Goal: Obtain resource: Obtain resource

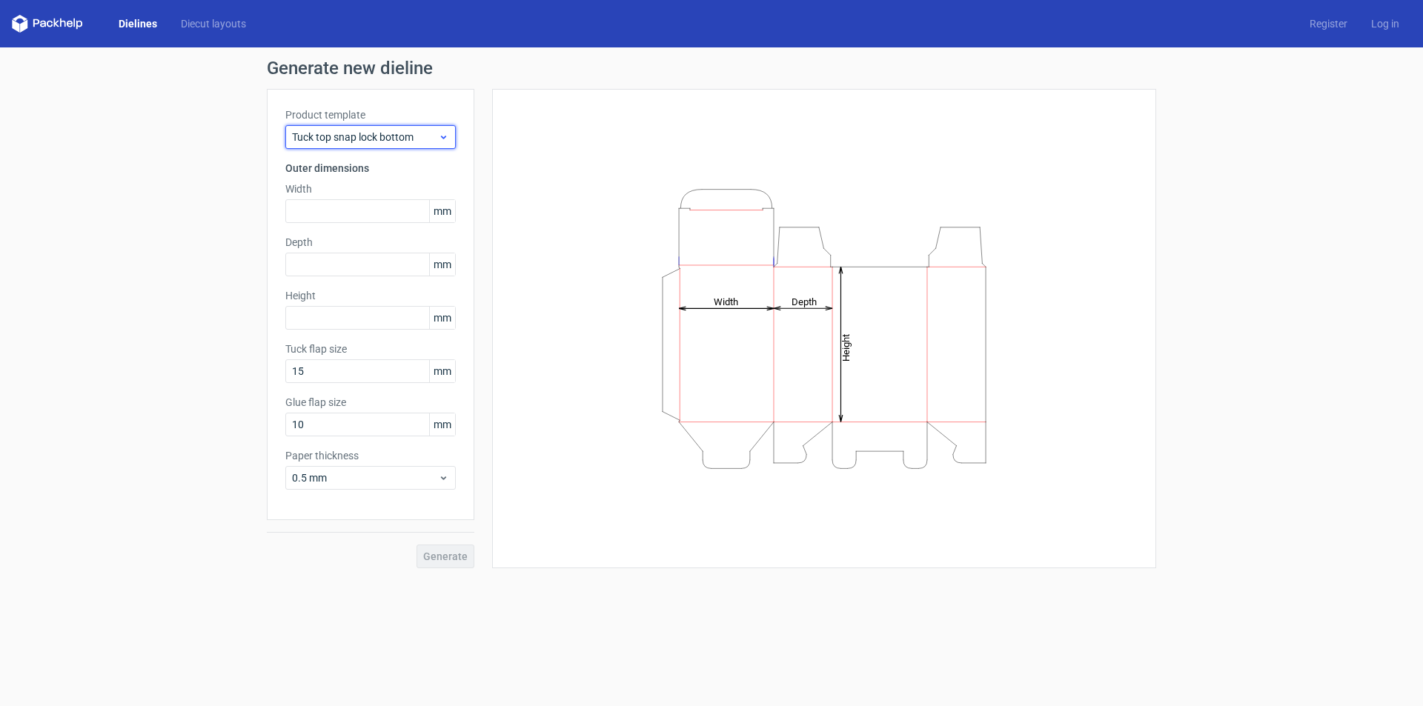
click at [385, 128] on div "Tuck top snap lock bottom" at bounding box center [370, 137] width 170 height 24
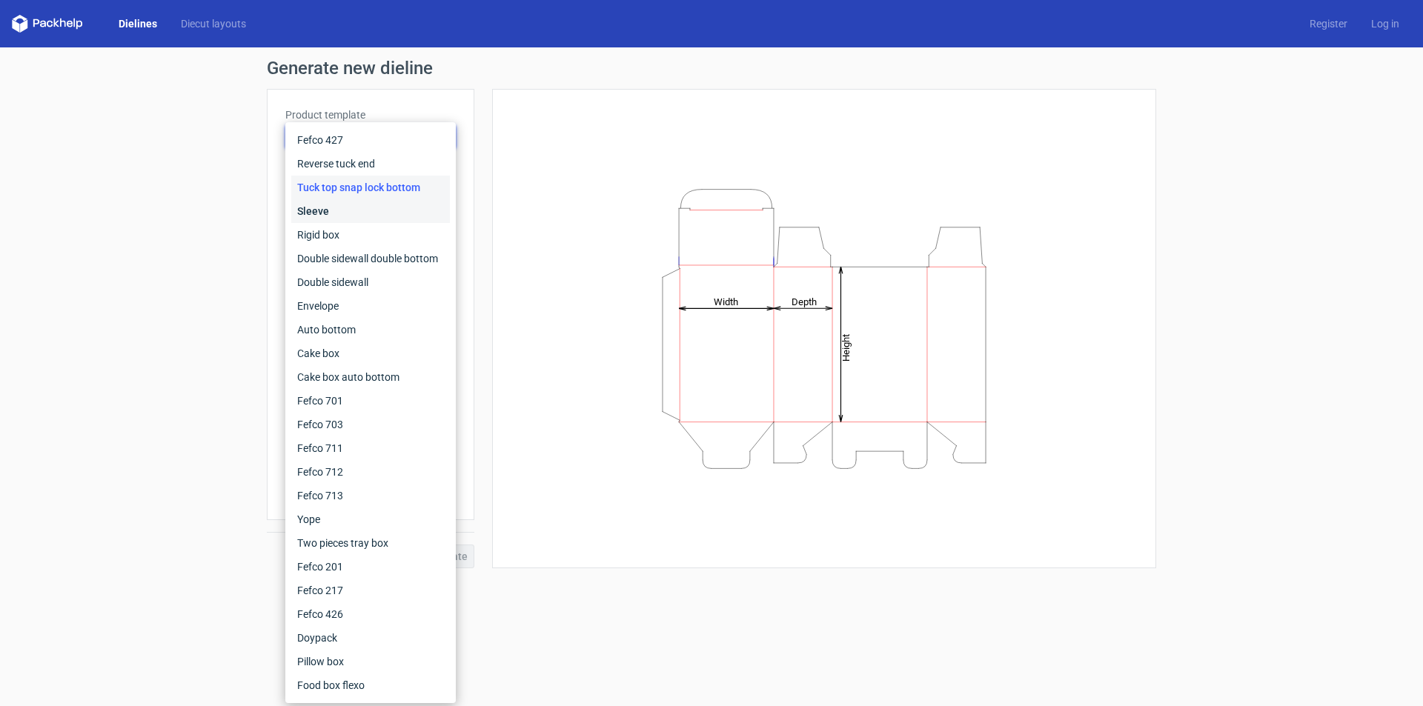
click at [378, 203] on div "Sleeve" at bounding box center [370, 211] width 159 height 24
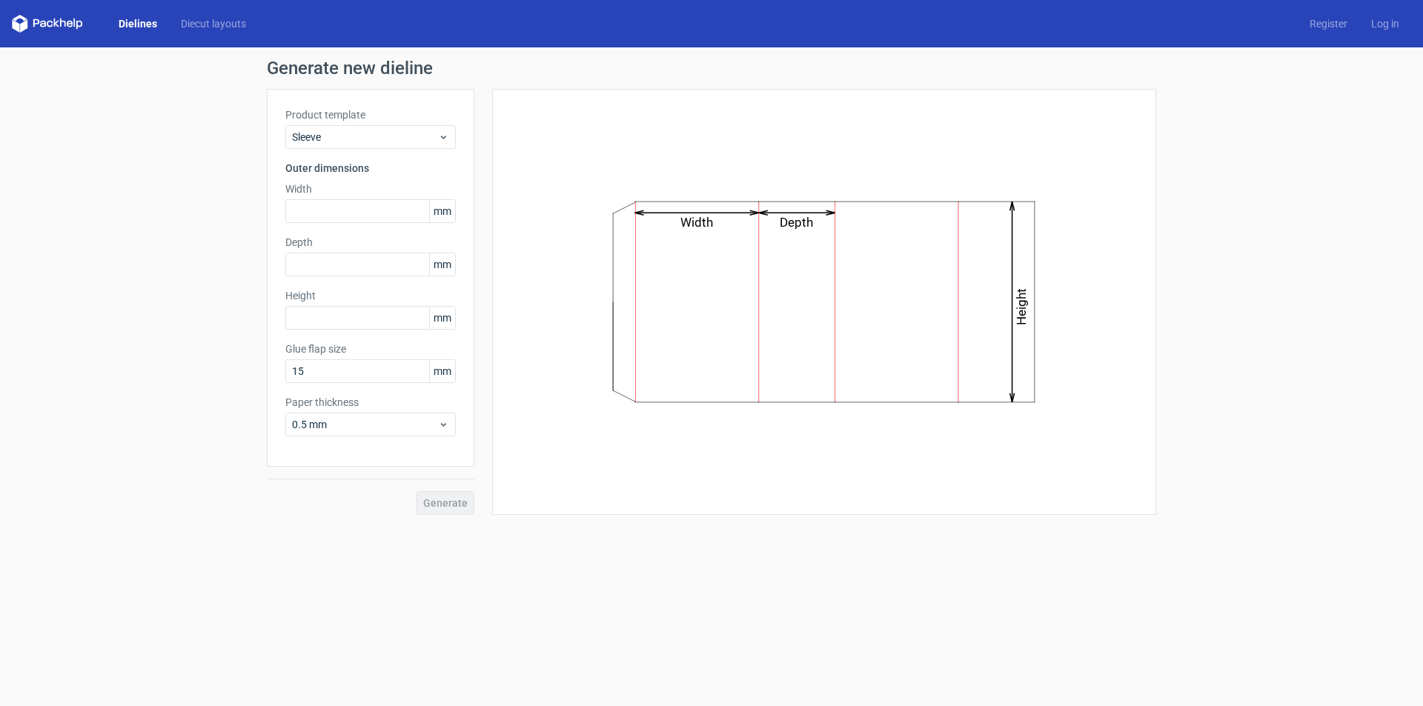
click at [443, 208] on span "mm" at bounding box center [442, 211] width 26 height 22
click at [446, 210] on span "mm" at bounding box center [442, 211] width 26 height 22
click at [446, 207] on span "mm" at bounding box center [442, 211] width 26 height 22
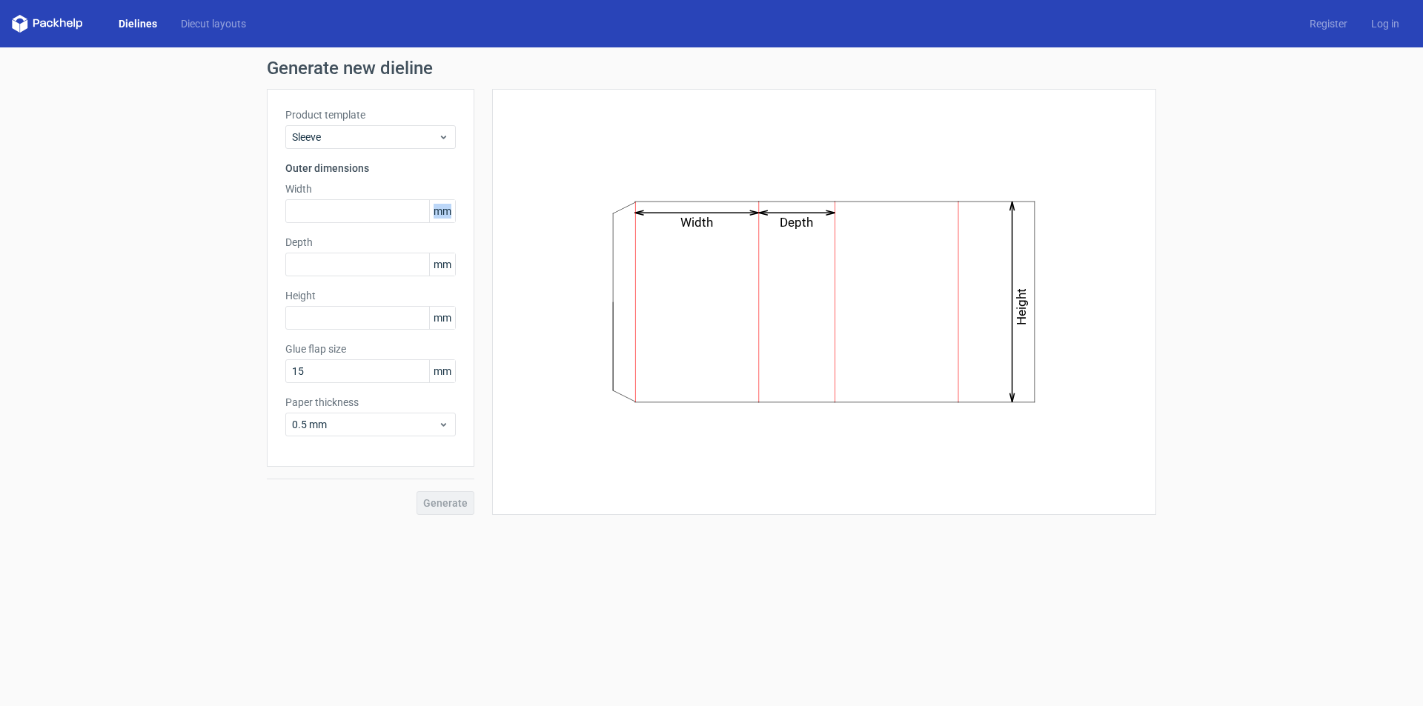
click at [446, 207] on span "mm" at bounding box center [442, 211] width 26 height 22
click at [356, 205] on input "text" at bounding box center [370, 211] width 170 height 24
type input "125"
click at [596, 299] on div "Width Depth Height" at bounding box center [824, 301] width 627 height 389
click at [1145, 500] on div "Width Depth Height" at bounding box center [824, 302] width 664 height 426
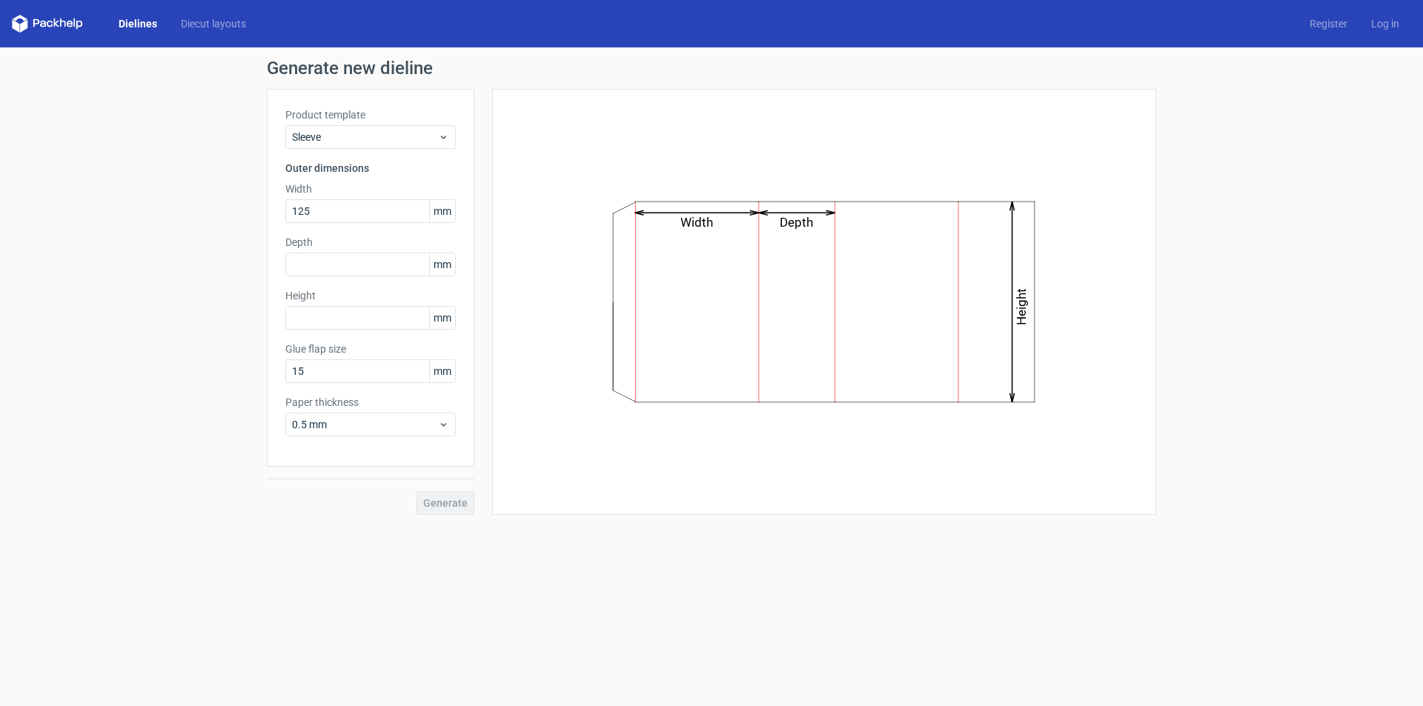
click at [1235, 456] on div "Generate new dieline Product template Sleeve Outer dimensions Width 125 mm Dept…" at bounding box center [711, 286] width 1423 height 479
click at [362, 256] on input "text" at bounding box center [370, 265] width 170 height 24
type input "10"
click at [368, 319] on div "Height mm" at bounding box center [370, 308] width 170 height 41
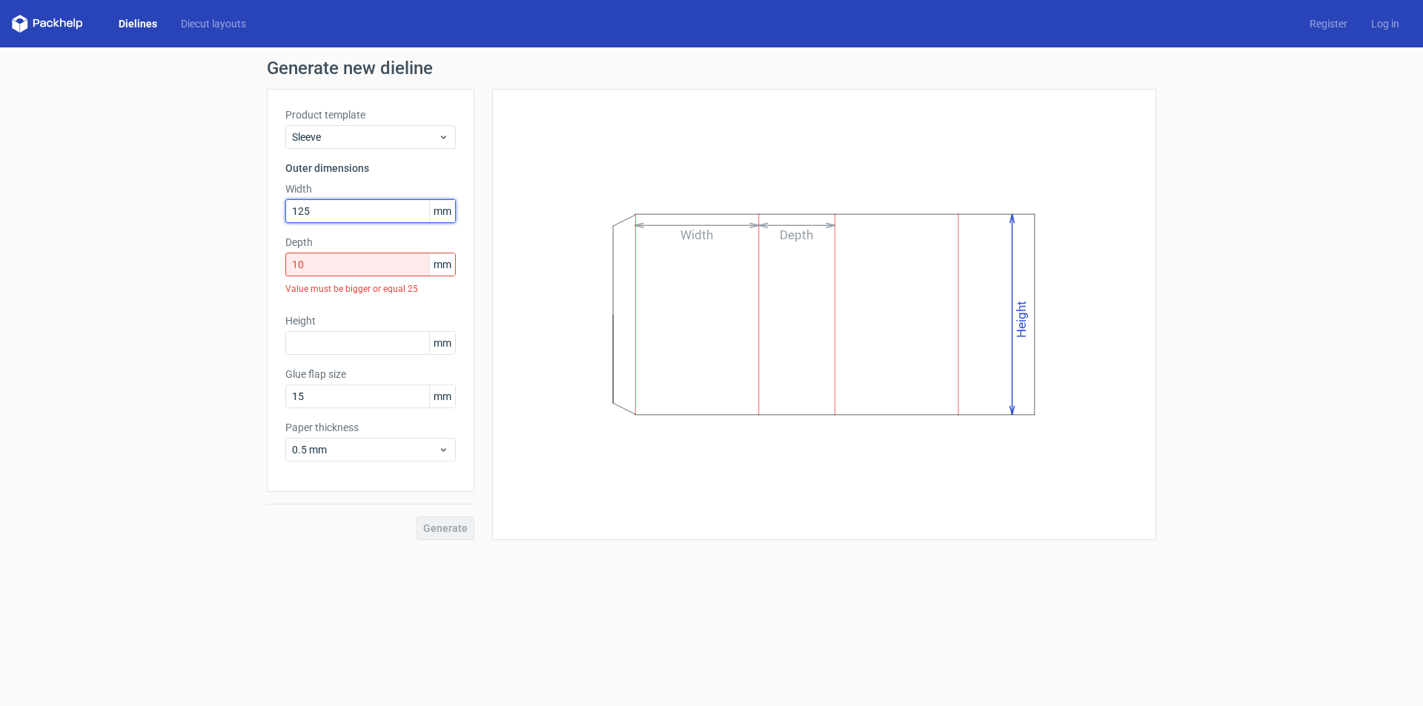
click at [343, 219] on input "125" at bounding box center [370, 211] width 170 height 24
type input "1"
click at [343, 327] on div "Product template Sleeve Outer dimensions Width 1 mm Depth 10 mm Value must be b…" at bounding box center [370, 290] width 207 height 403
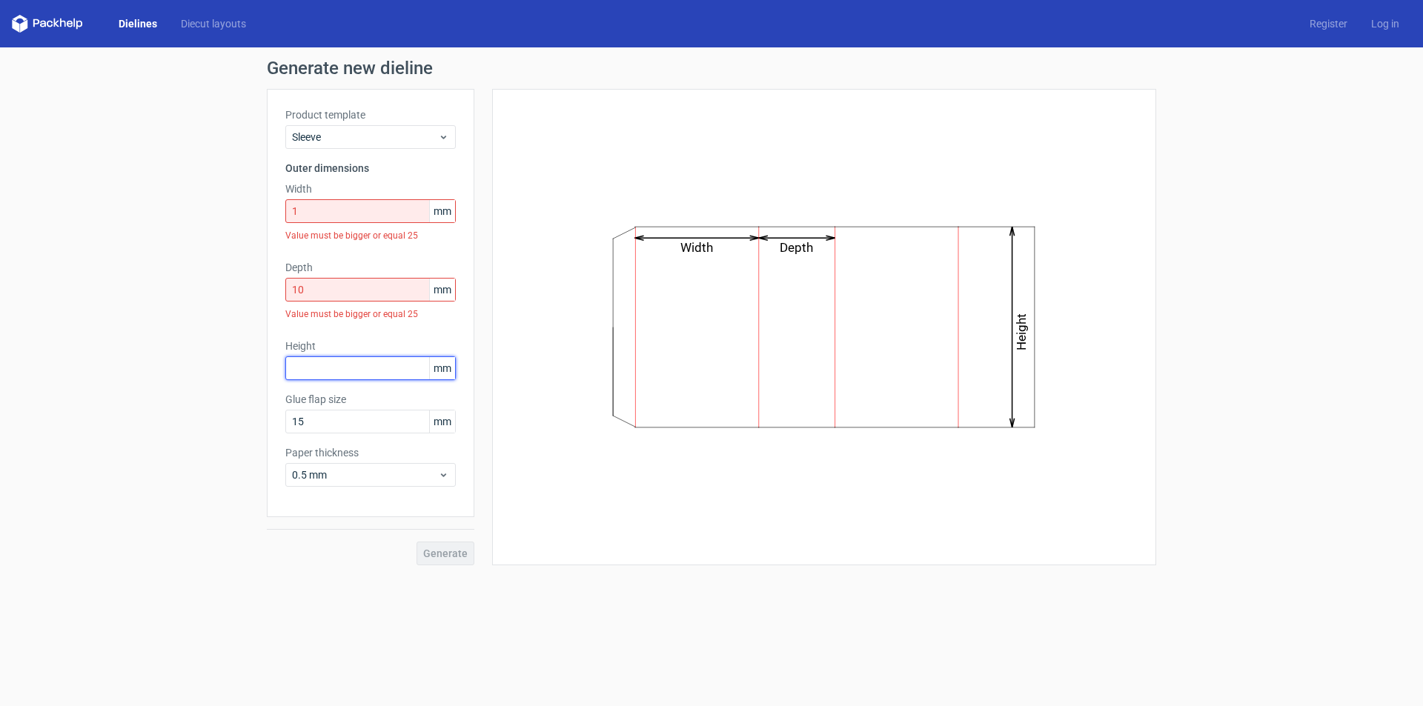
click at [339, 368] on input "text" at bounding box center [370, 368] width 170 height 24
type input "125"
click at [336, 205] on input "1" at bounding box center [370, 211] width 170 height 24
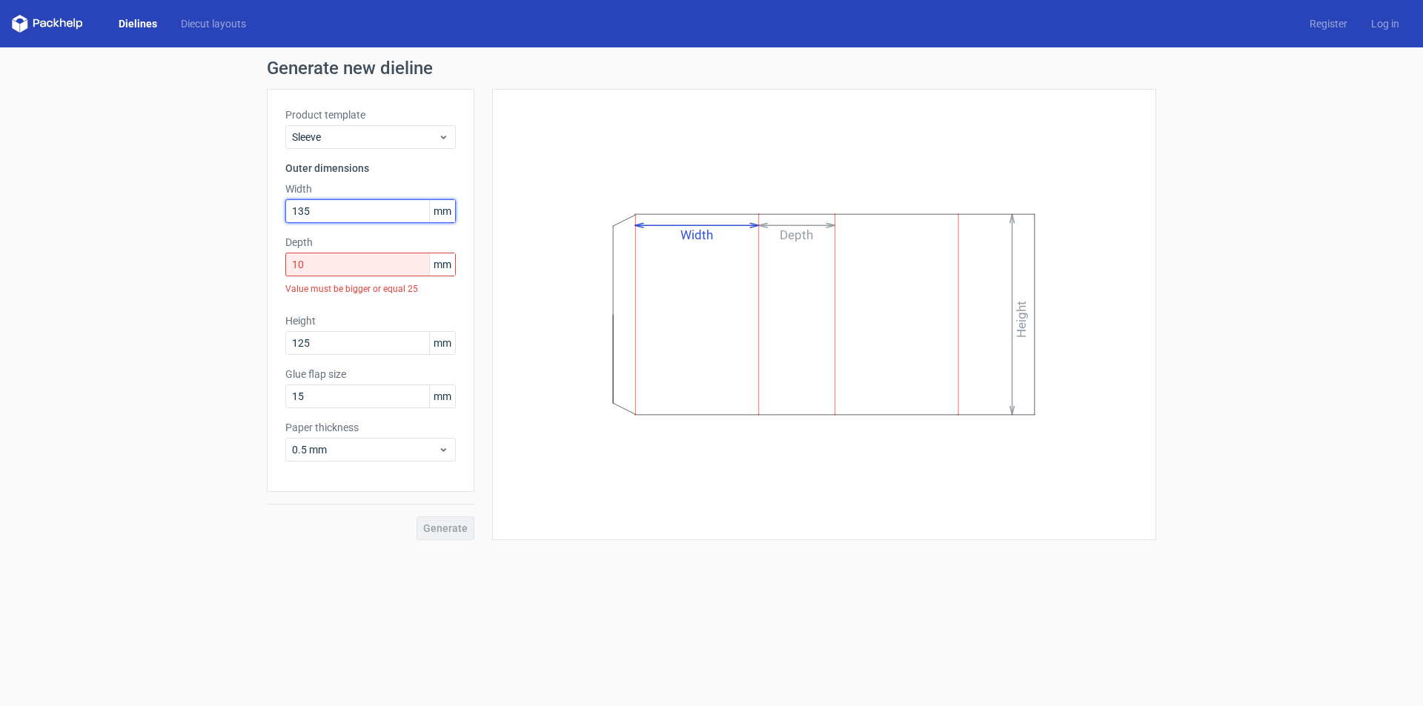
type input "135"
click at [325, 264] on input "10" at bounding box center [370, 265] width 170 height 24
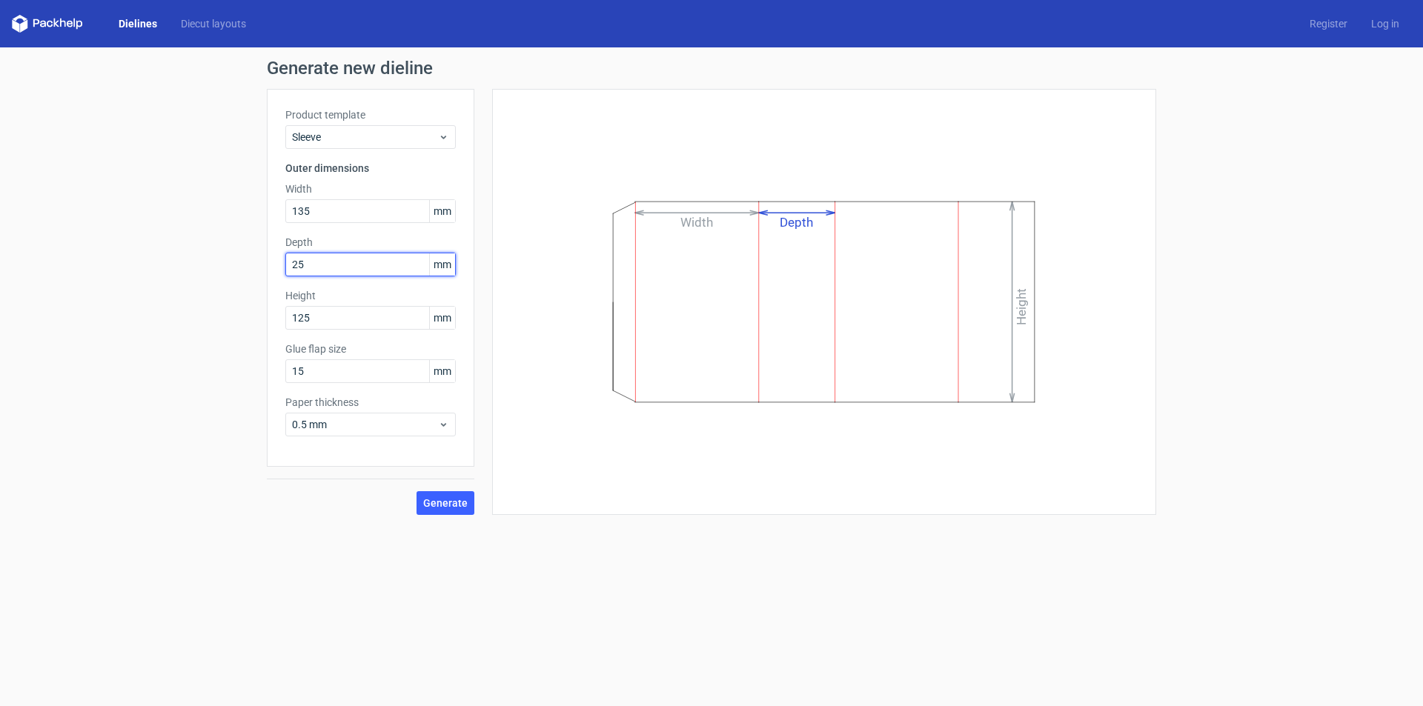
type input "25"
click at [774, 459] on div "Width Depth Height" at bounding box center [824, 301] width 627 height 389
click at [942, 501] on div "Width Depth Height" at bounding box center [824, 302] width 664 height 426
click at [322, 213] on input "135" at bounding box center [370, 211] width 170 height 24
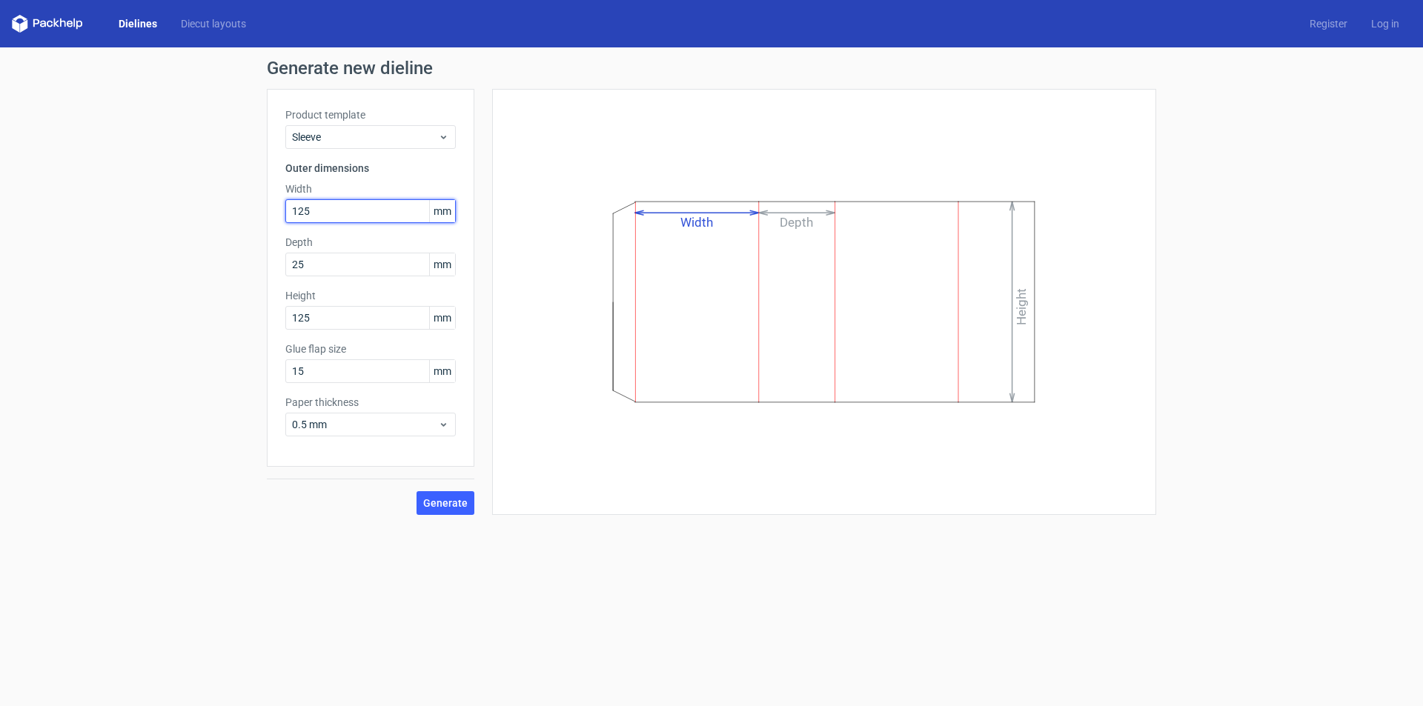
type input "125"
click at [722, 498] on div "Width Depth Height" at bounding box center [824, 302] width 664 height 426
click at [821, 627] on form "Generate new dieline Product template Sleeve Outer dimensions Width 125 mm Dept…" at bounding box center [711, 376] width 1423 height 659
click at [342, 258] on input "25" at bounding box center [370, 265] width 170 height 24
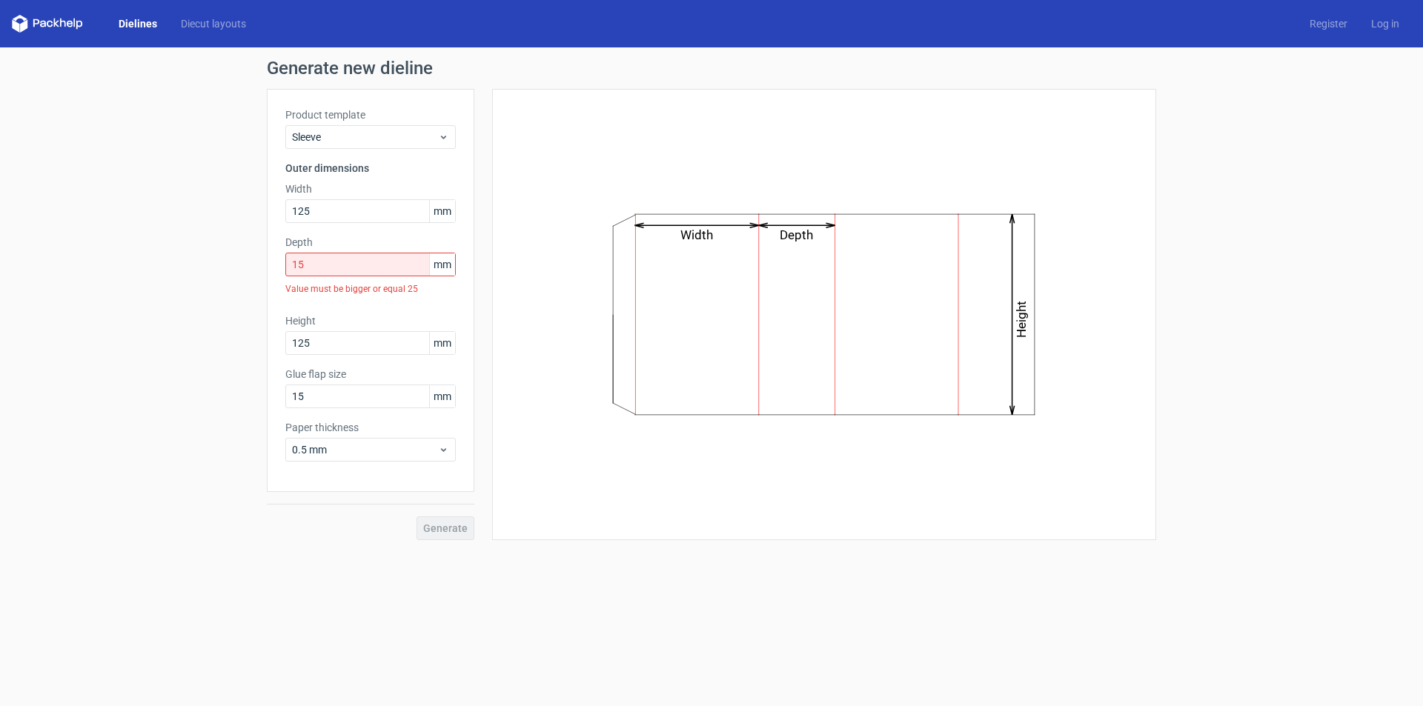
click at [497, 240] on div "Width Depth Height" at bounding box center [824, 314] width 664 height 451
click at [388, 253] on input "15" at bounding box center [370, 265] width 170 height 24
click at [562, 269] on div "Width Depth Height" at bounding box center [824, 314] width 627 height 414
click at [365, 253] on input "20" at bounding box center [370, 265] width 170 height 24
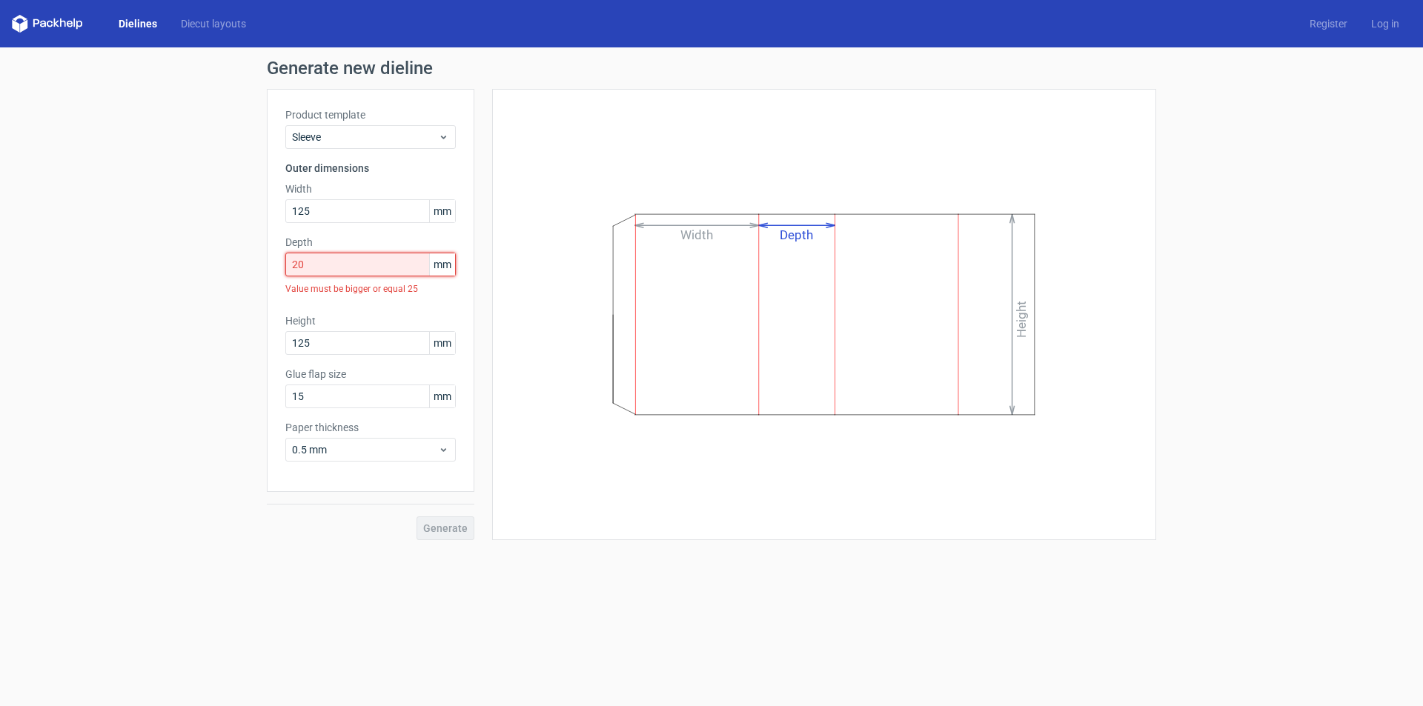
click at [365, 253] on input "20" at bounding box center [370, 265] width 170 height 24
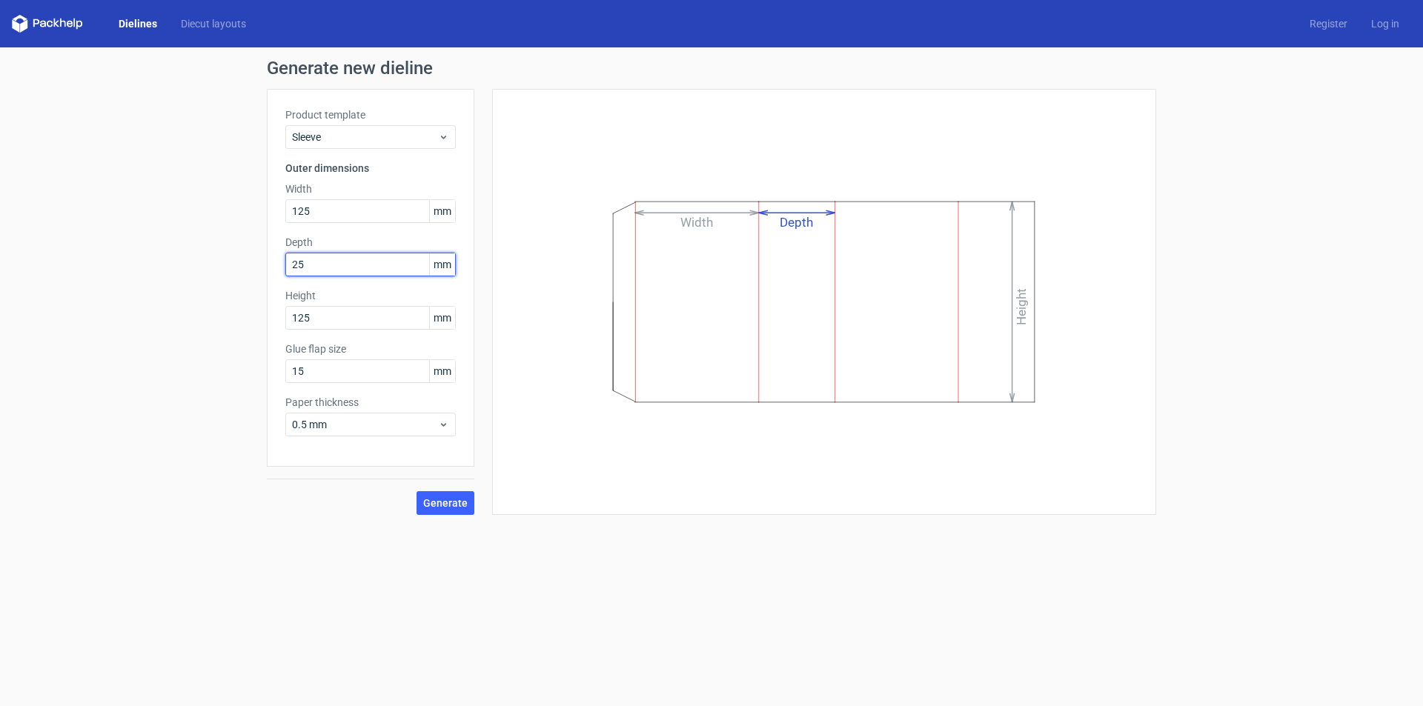
type input "25"
click at [553, 428] on div "Width Depth Height" at bounding box center [824, 301] width 627 height 389
click at [440, 499] on span "Generate" at bounding box center [445, 503] width 44 height 10
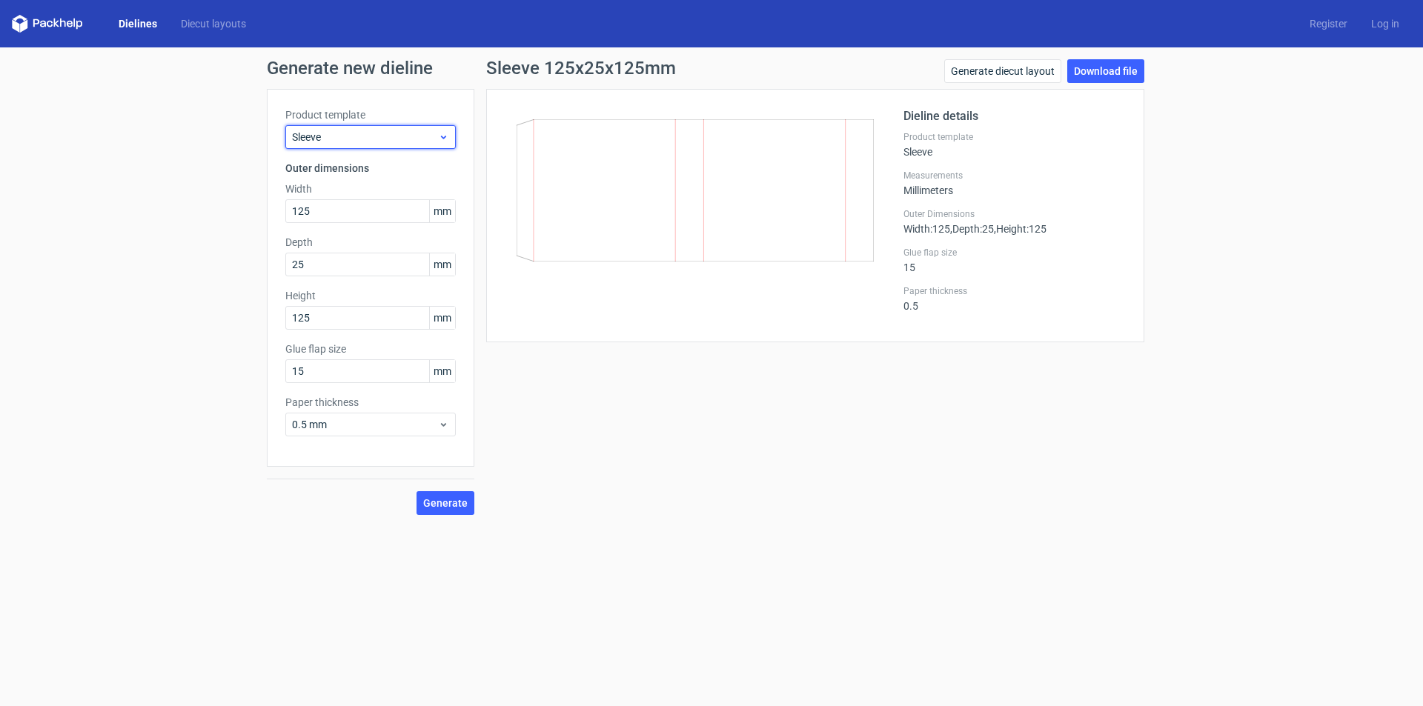
click at [345, 136] on span "Sleeve" at bounding box center [365, 137] width 146 height 15
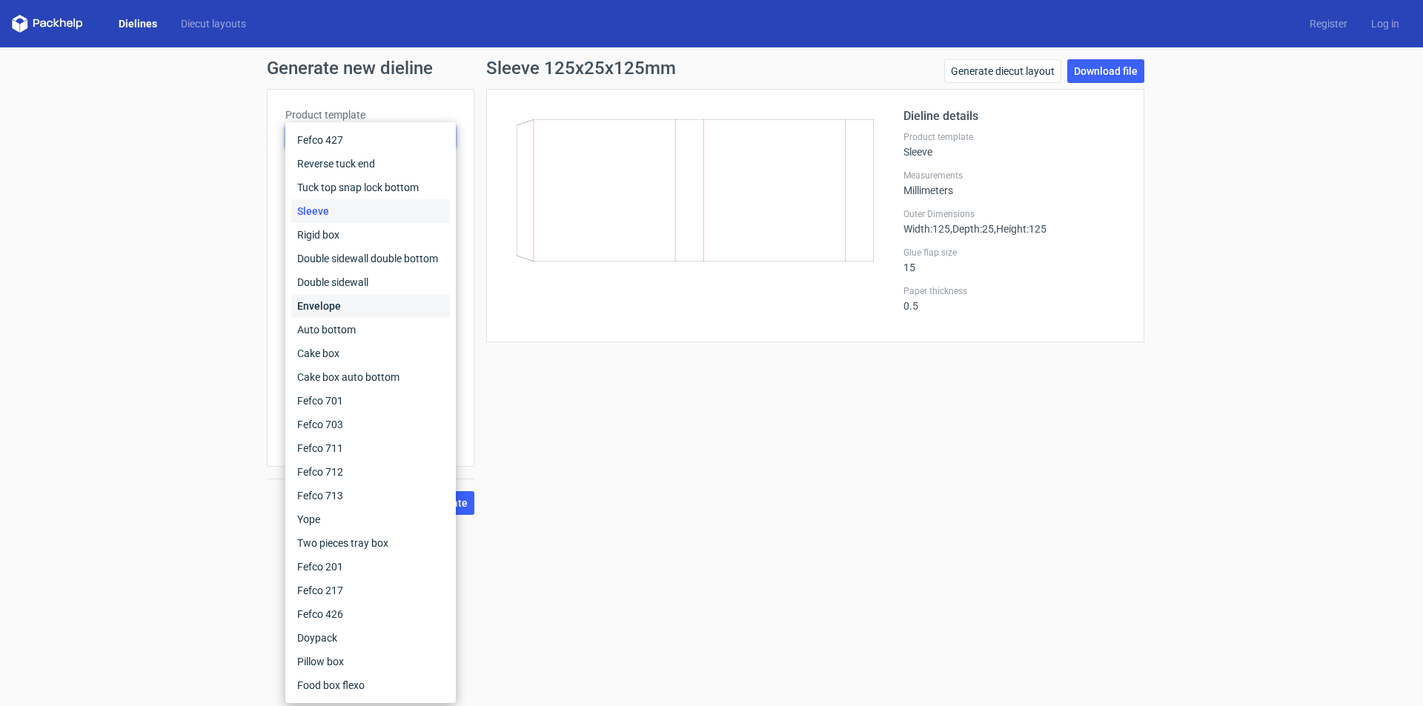
click at [420, 299] on div "Envelope" at bounding box center [370, 306] width 159 height 24
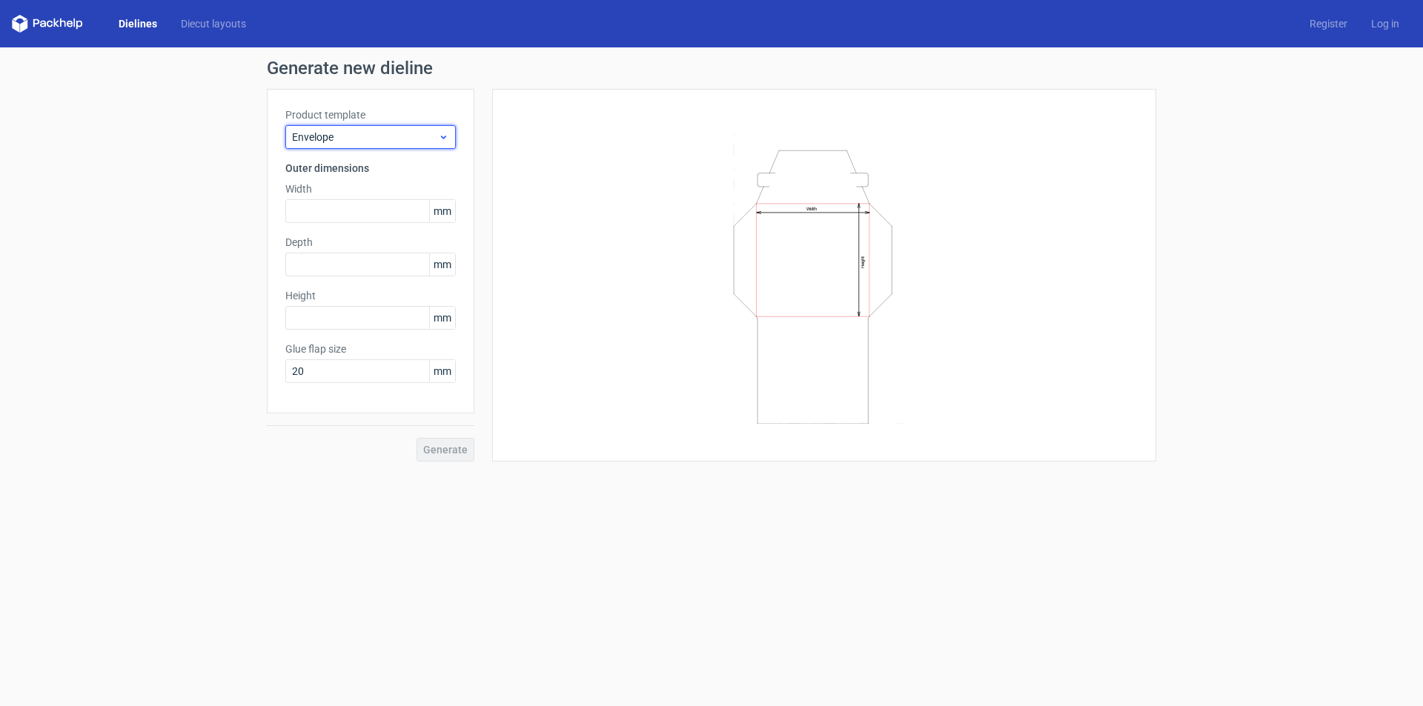
click at [288, 131] on div "Envelope" at bounding box center [370, 137] width 170 height 24
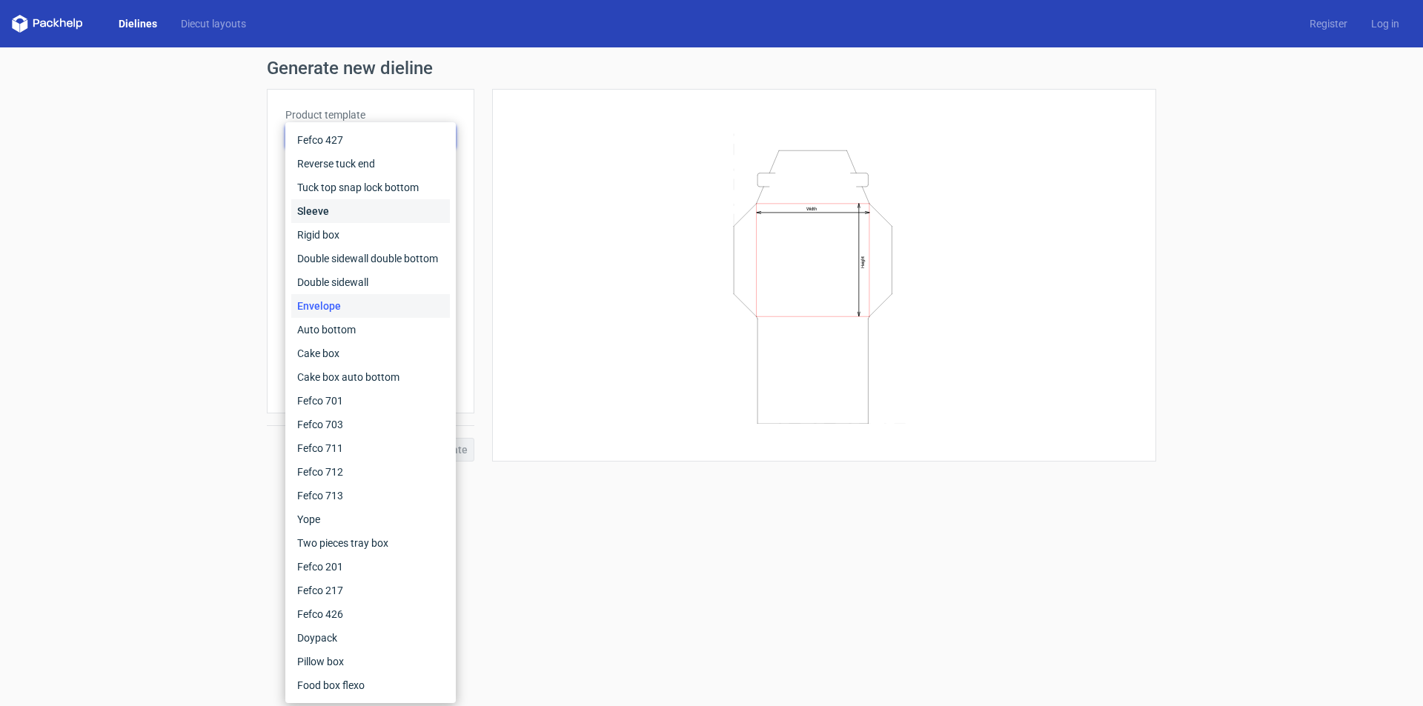
click at [371, 207] on div "Sleeve" at bounding box center [370, 211] width 159 height 24
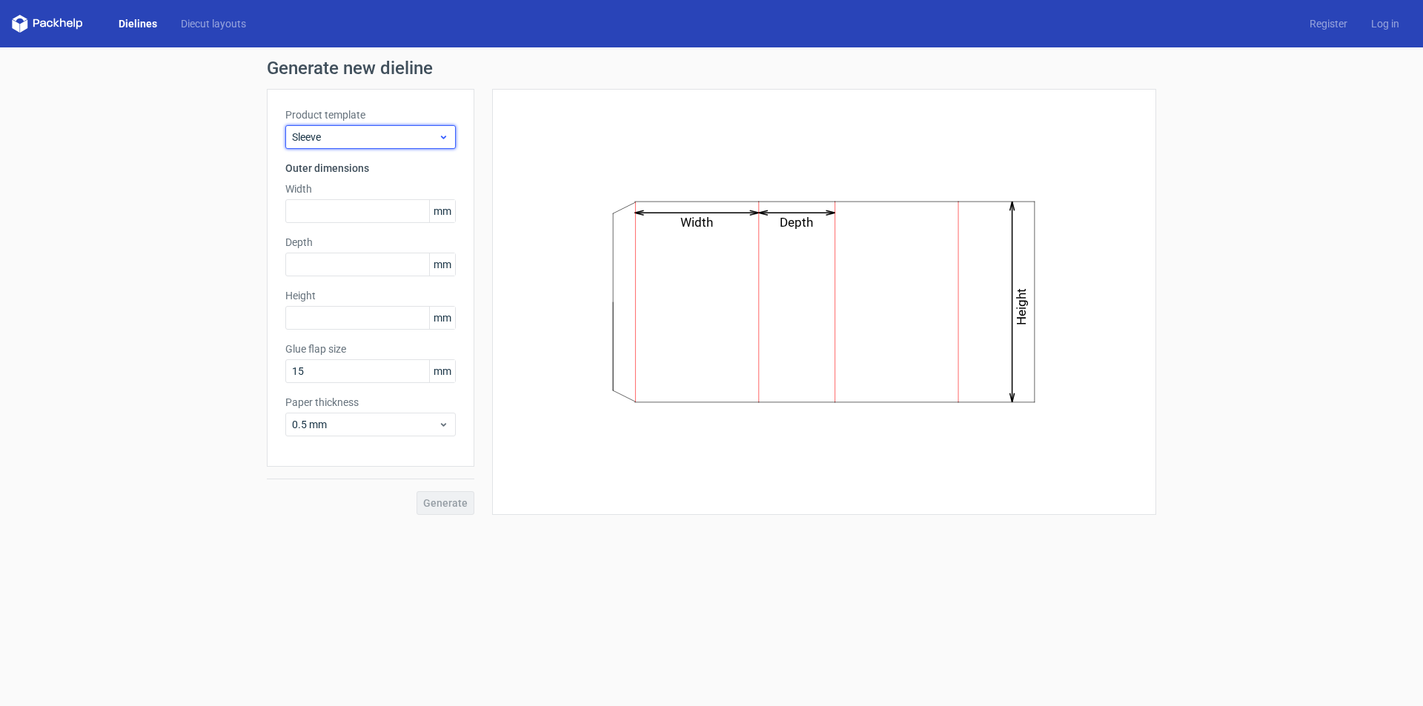
click at [403, 136] on span "Sleeve" at bounding box center [365, 137] width 146 height 15
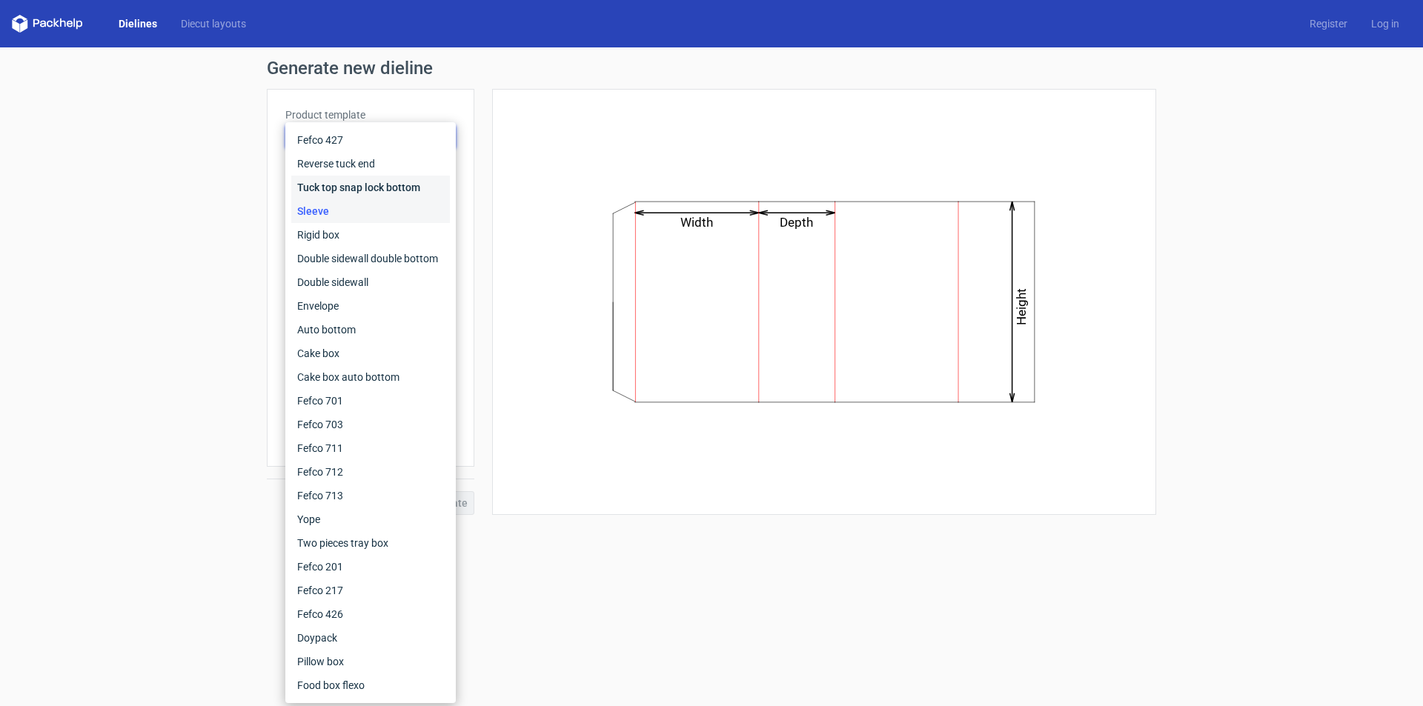
click at [389, 187] on div "Tuck top snap lock bottom" at bounding box center [370, 188] width 159 height 24
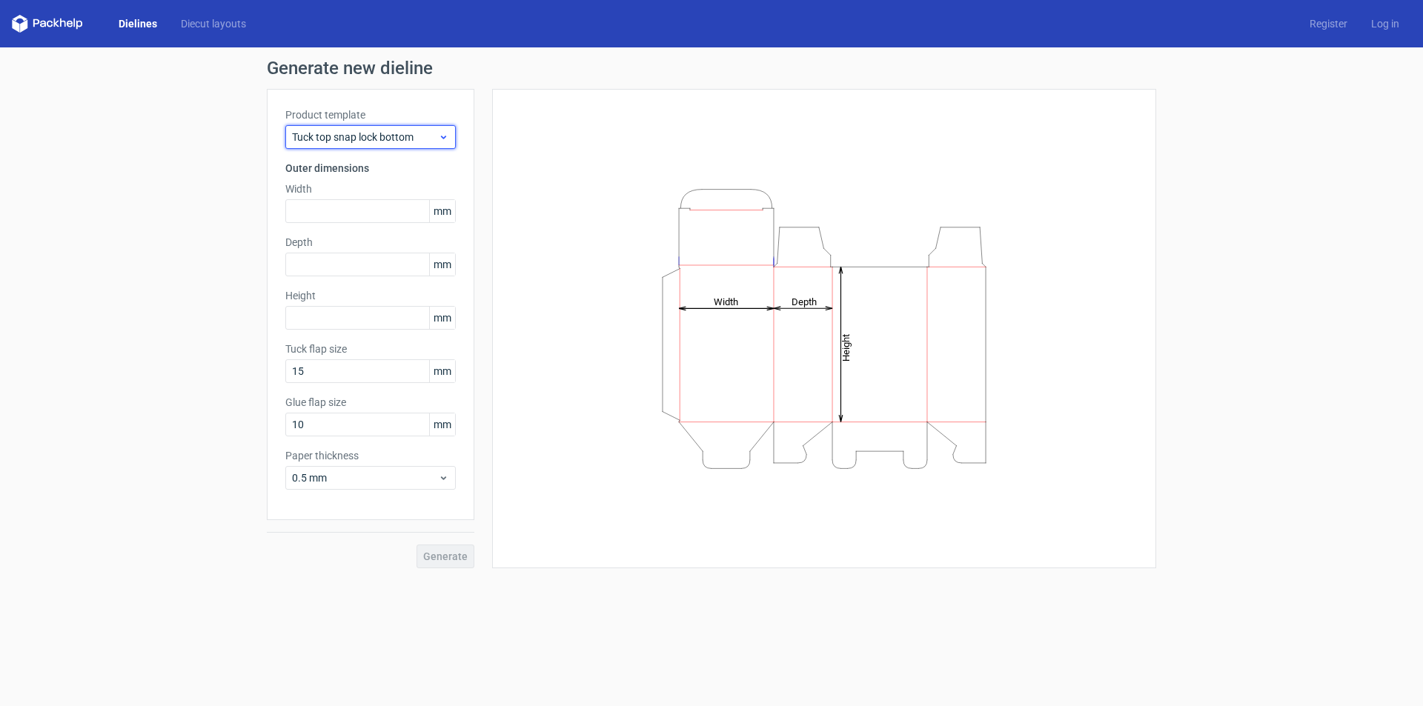
click at [395, 129] on div "Tuck top snap lock bottom" at bounding box center [370, 137] width 170 height 24
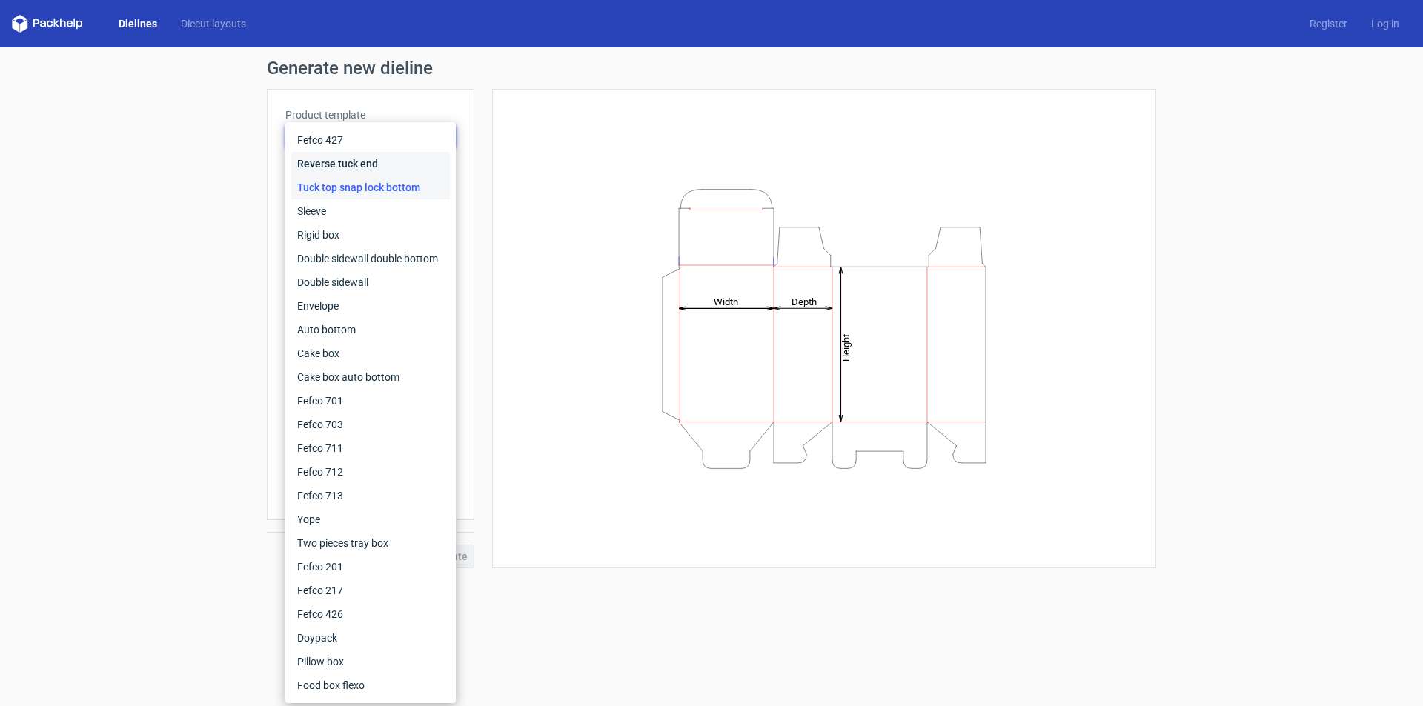
click at [387, 159] on div "Reverse tuck end" at bounding box center [370, 164] width 159 height 24
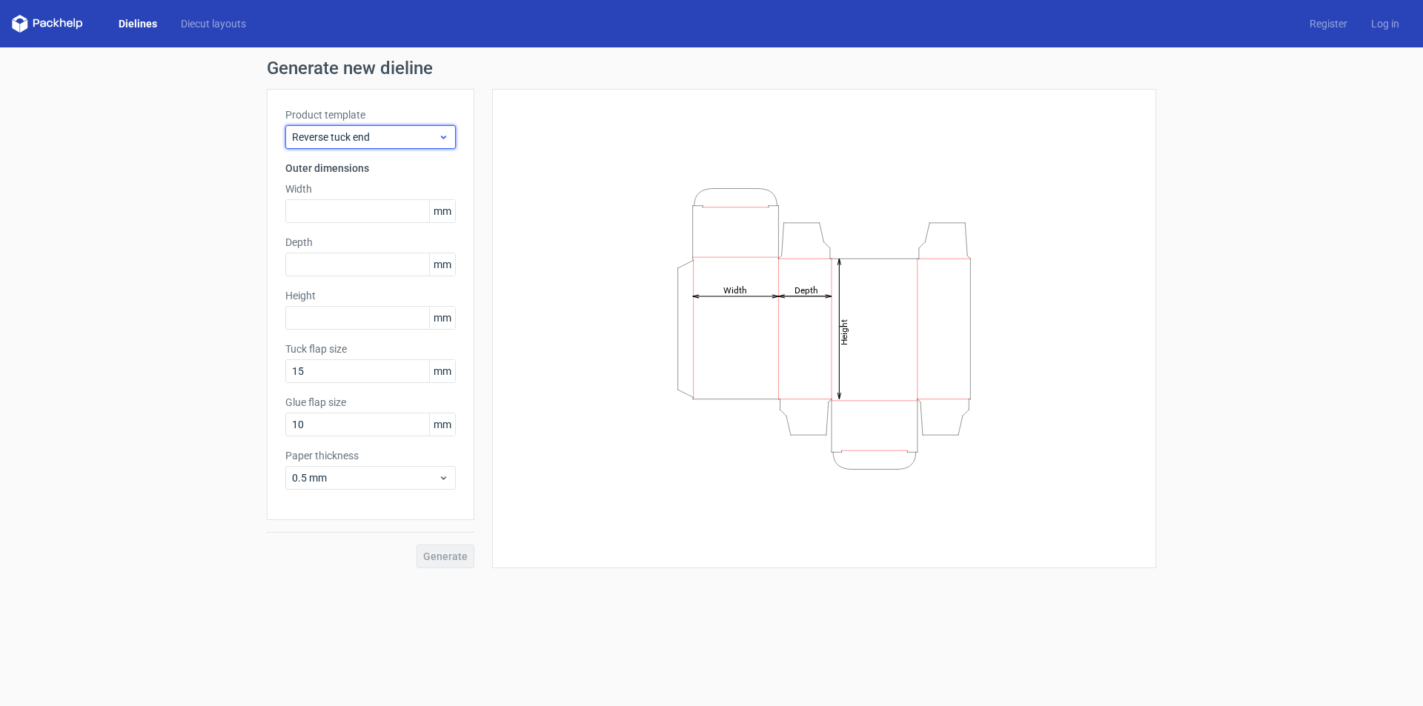
click at [405, 138] on span "Reverse tuck end" at bounding box center [365, 137] width 146 height 15
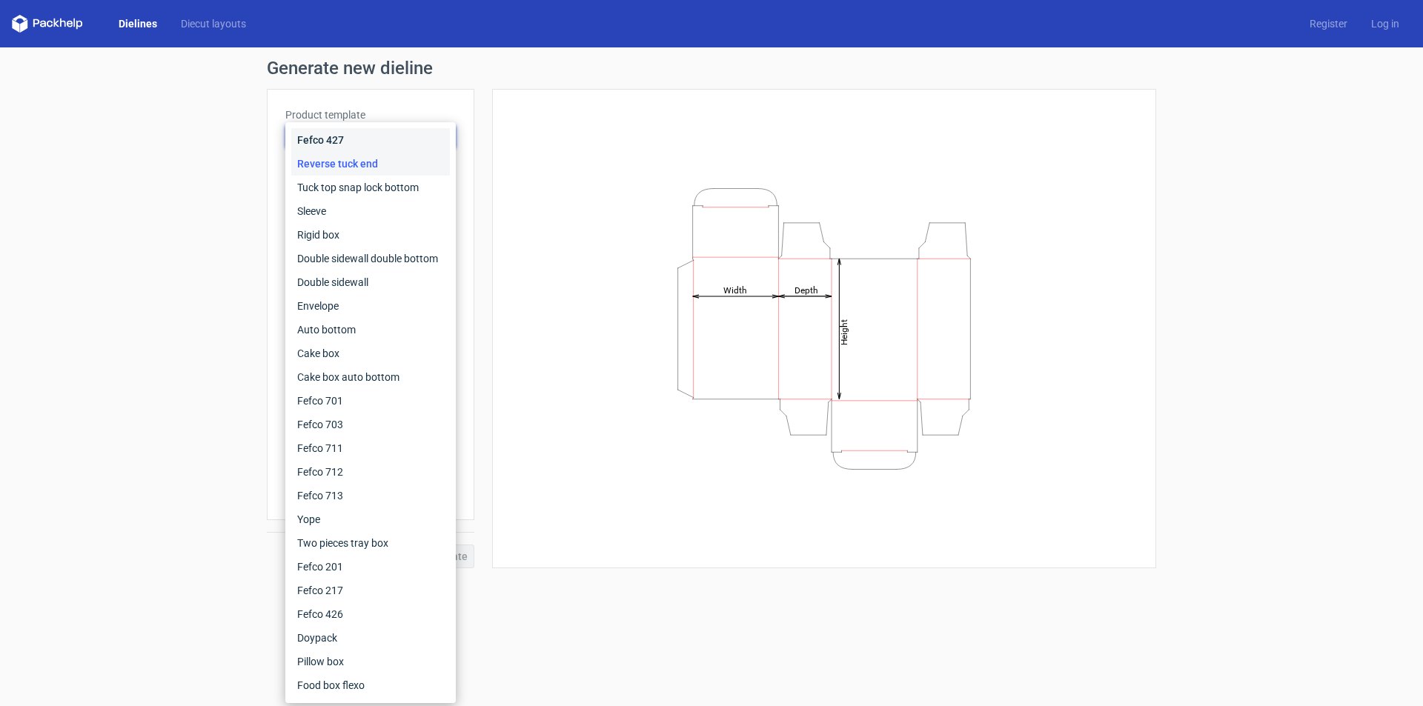
click at [405, 137] on div "Fefco 427" at bounding box center [370, 140] width 159 height 24
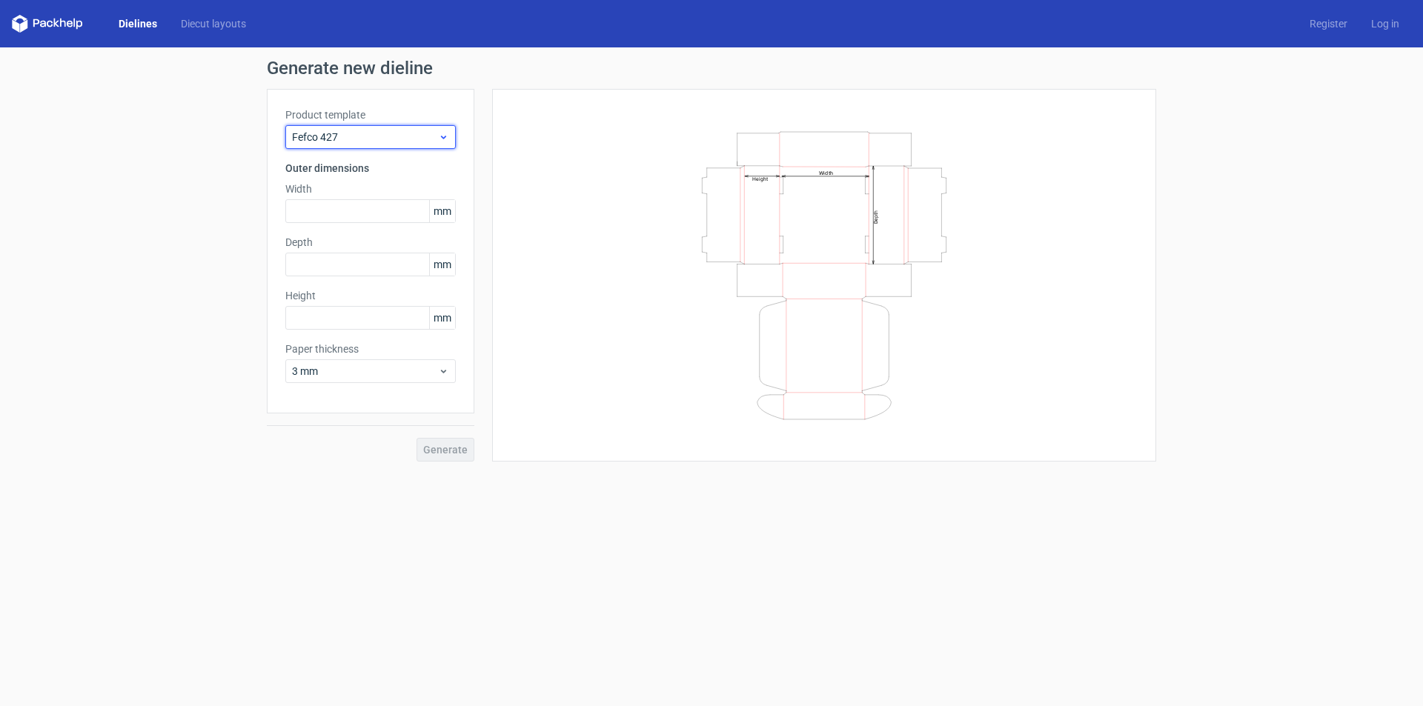
click at [409, 128] on div "Fefco 427" at bounding box center [370, 137] width 170 height 24
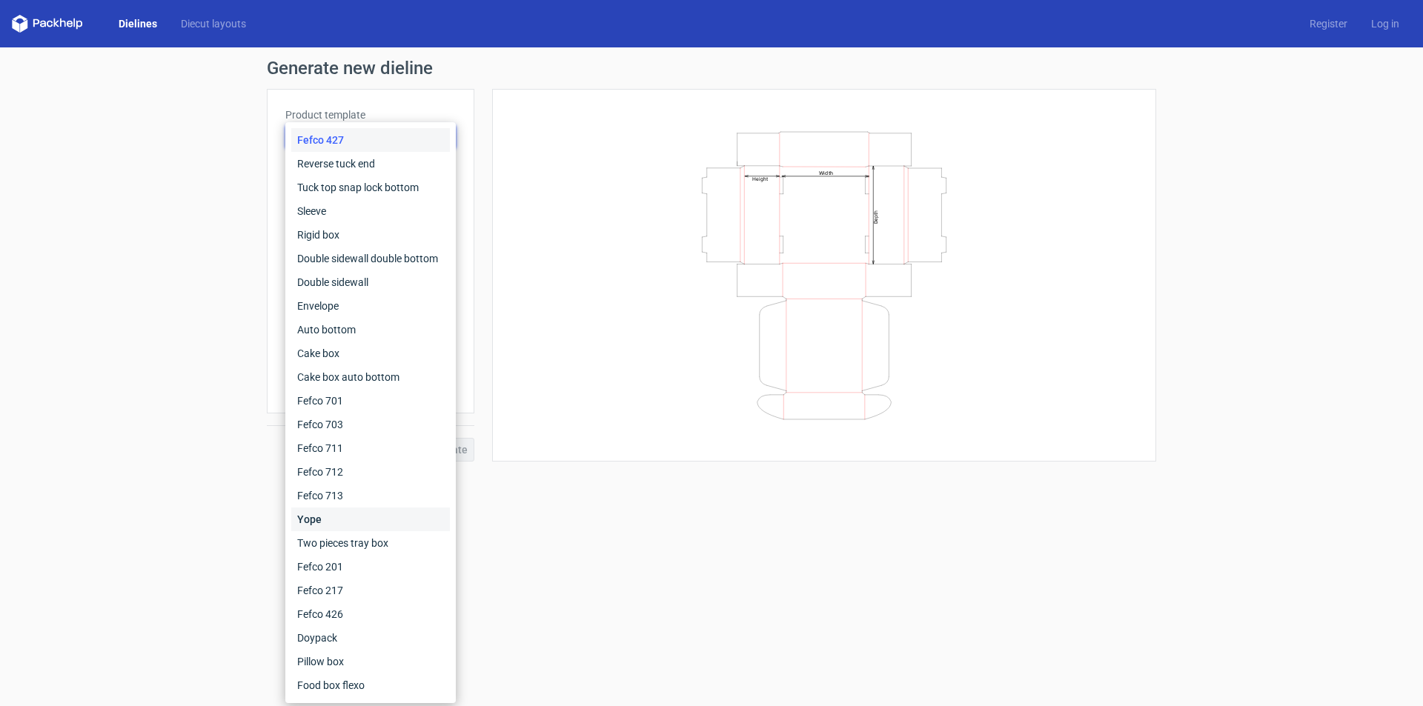
click at [350, 522] on div "Yope" at bounding box center [370, 520] width 159 height 24
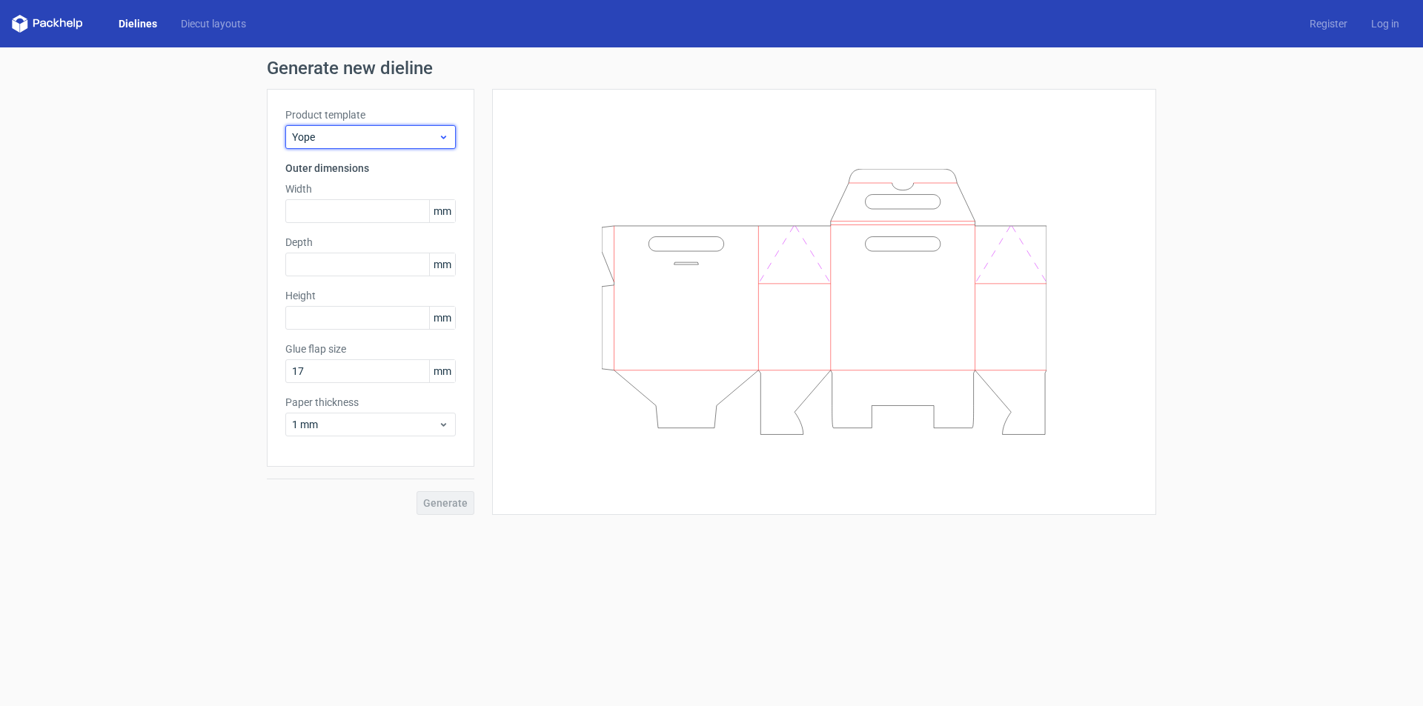
click at [356, 139] on span "Yope" at bounding box center [365, 137] width 146 height 15
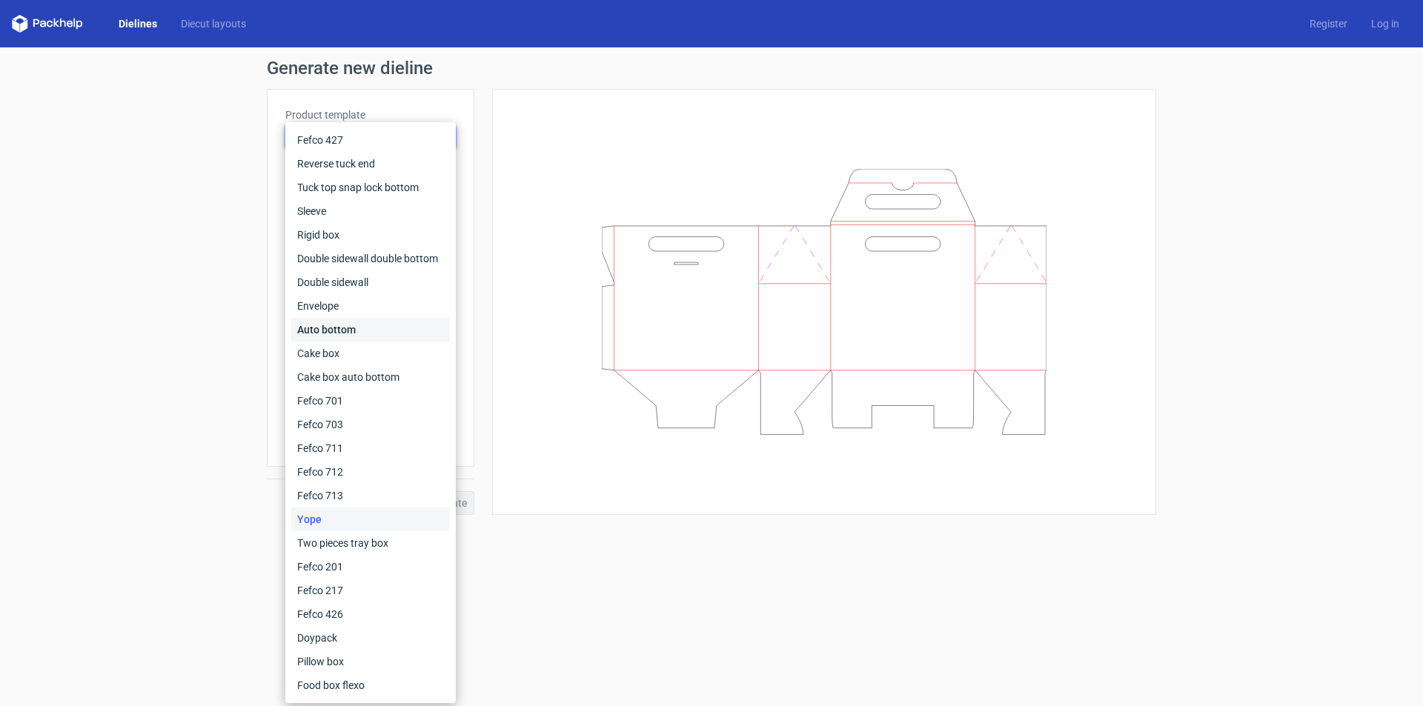
click at [374, 339] on div "Auto bottom" at bounding box center [370, 330] width 159 height 24
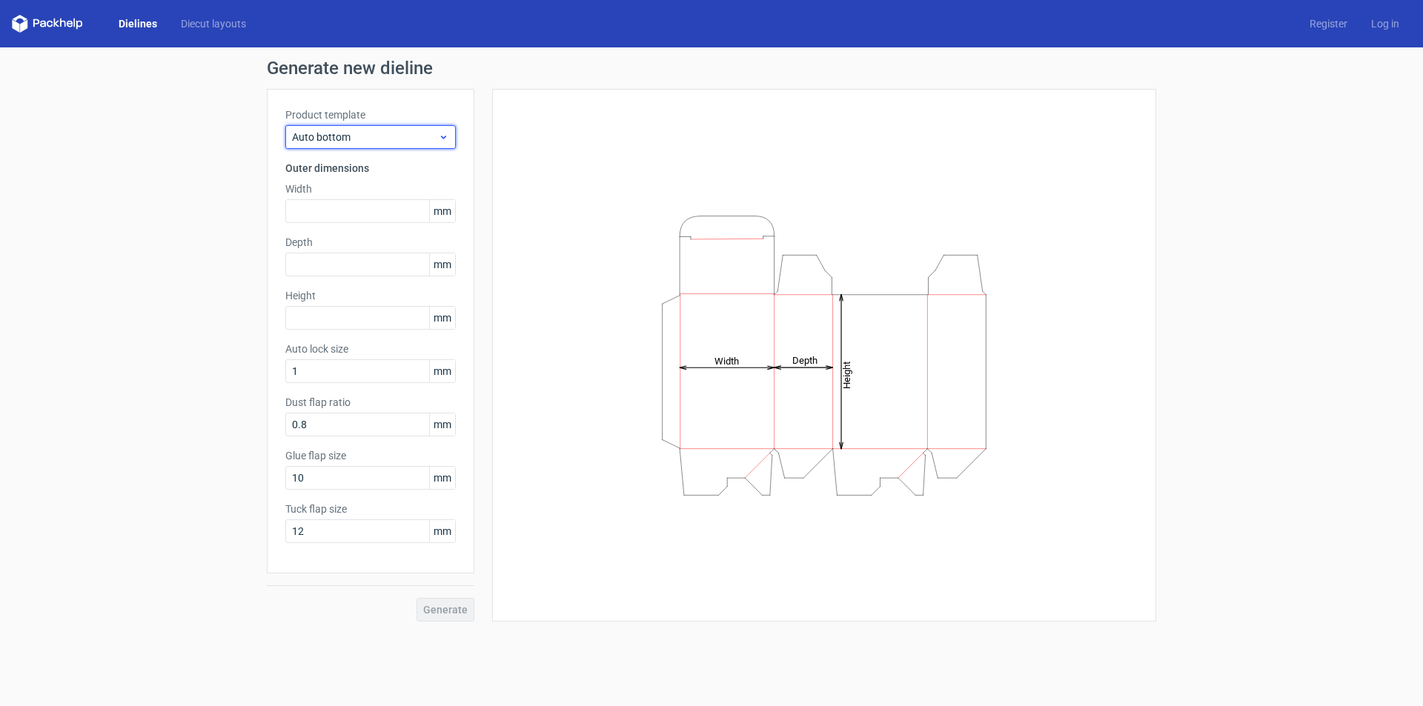
click at [376, 138] on span "Auto bottom" at bounding box center [365, 137] width 146 height 15
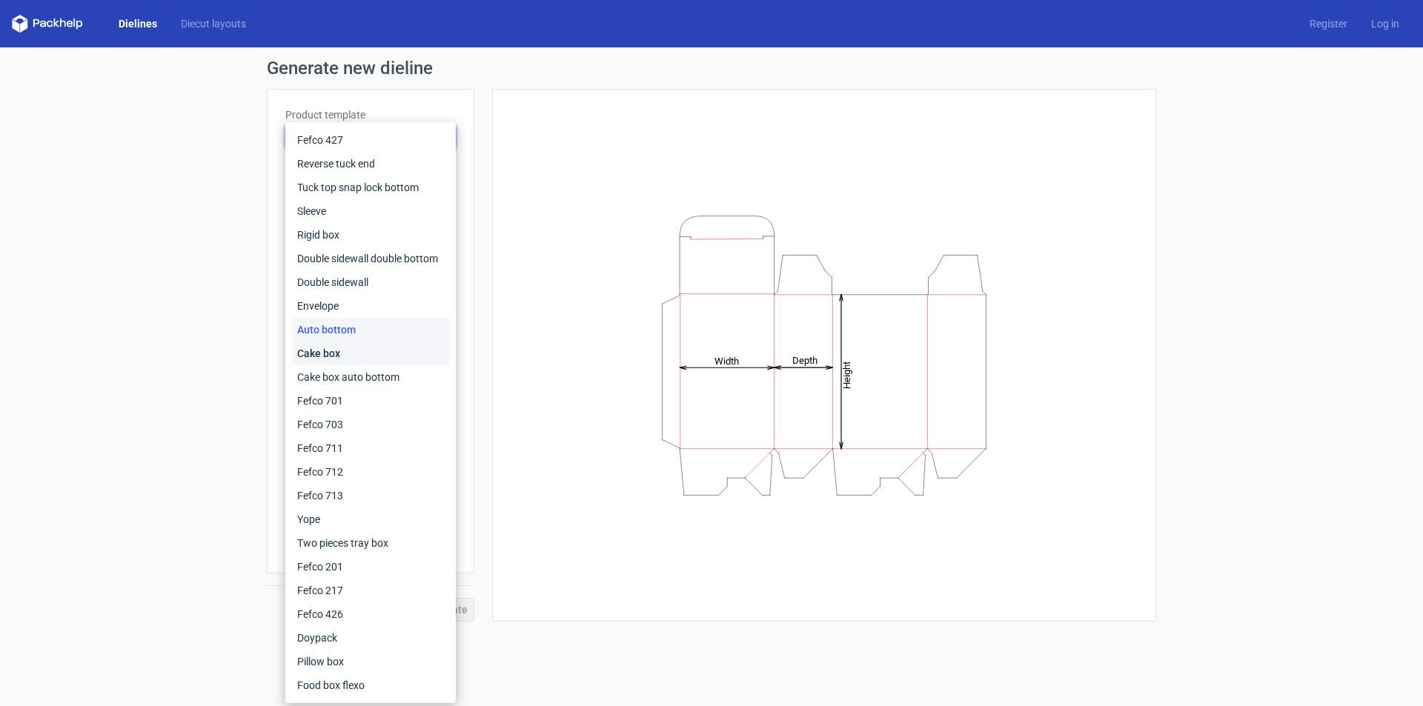
click at [402, 350] on div "Cake box" at bounding box center [370, 354] width 159 height 24
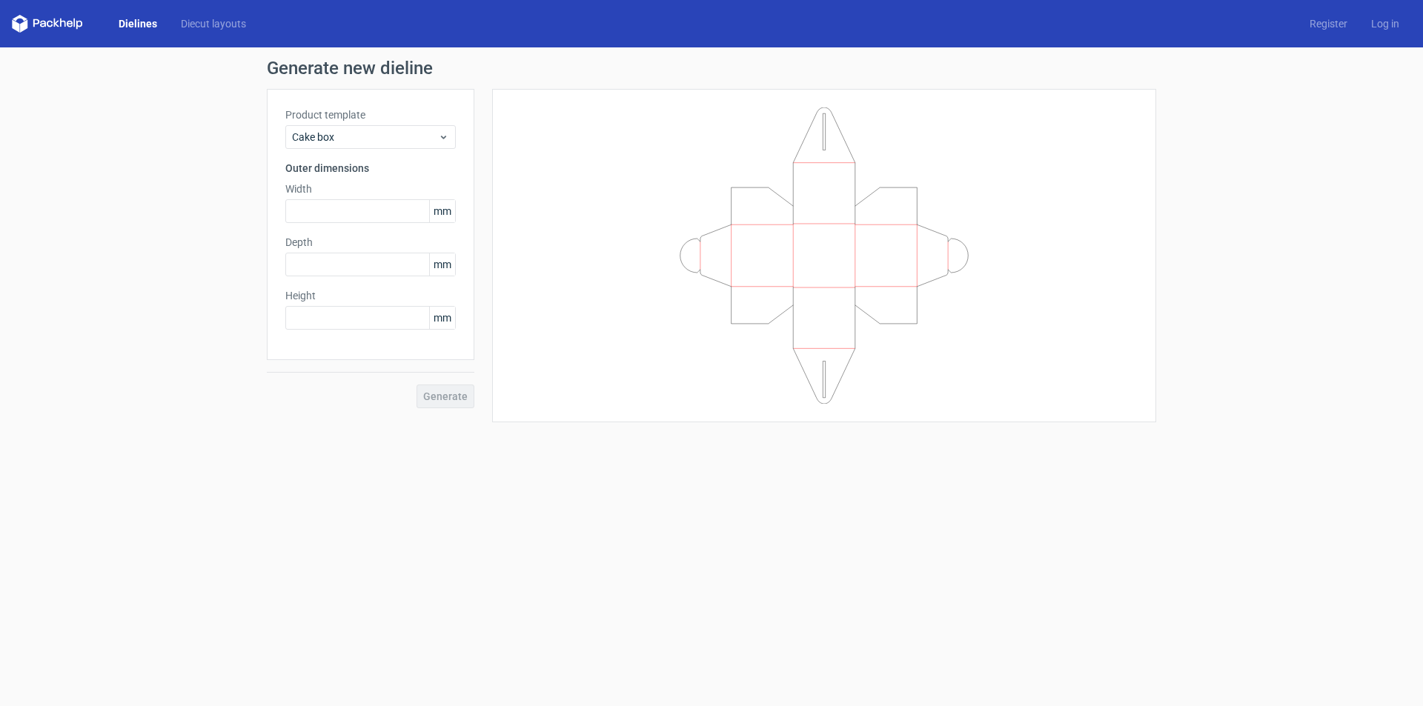
click at [398, 151] on div "Product template Cake box Outer dimensions Width mm Depth mm Height mm" at bounding box center [370, 224] width 207 height 271
click at [401, 128] on div "Cake box" at bounding box center [370, 137] width 170 height 24
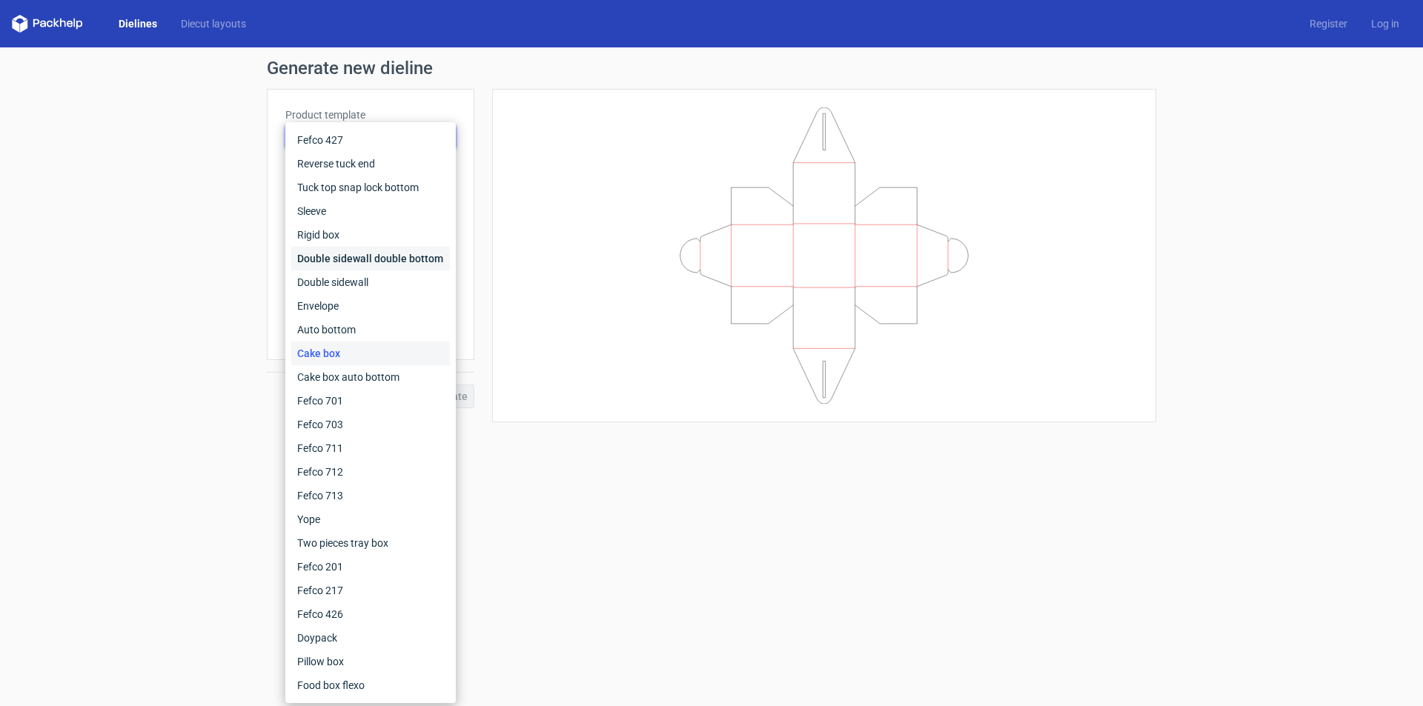
click at [413, 253] on div "Double sidewall double bottom" at bounding box center [370, 259] width 159 height 24
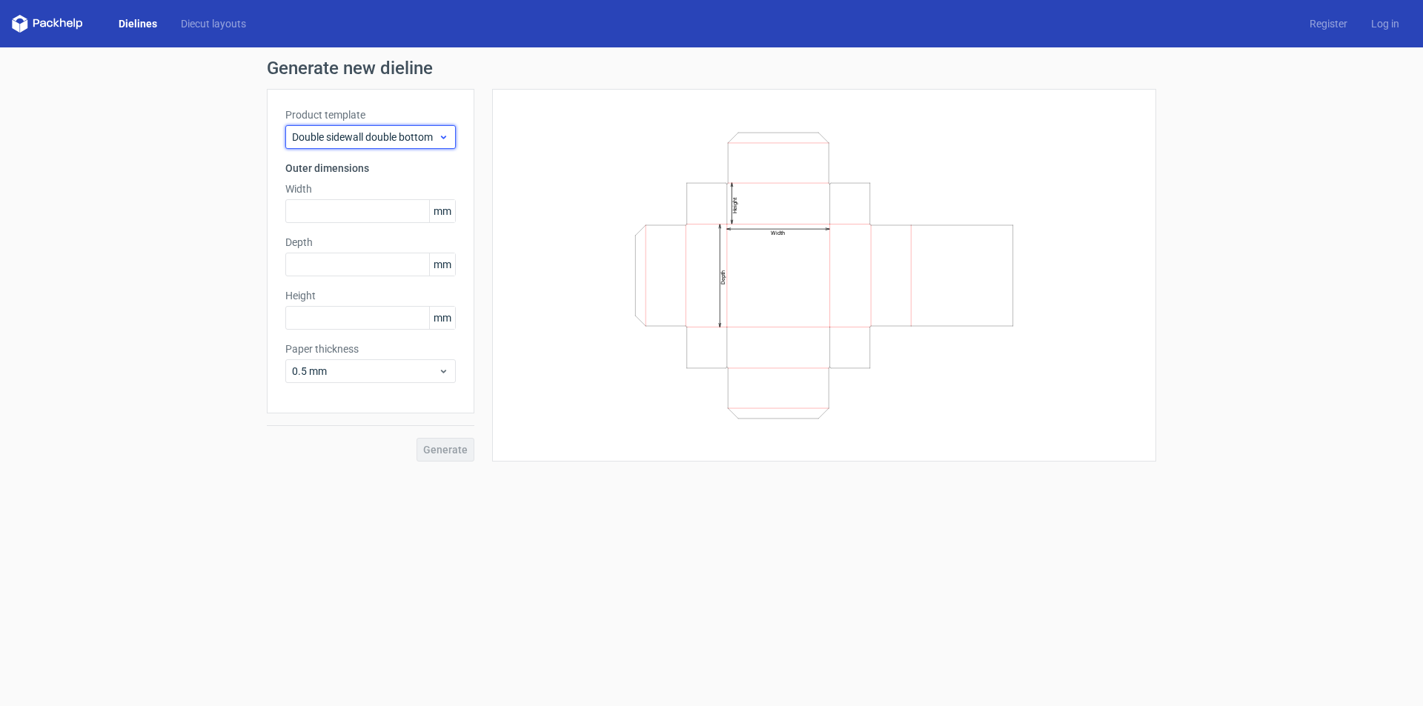
click at [395, 128] on div "Double sidewall double bottom" at bounding box center [370, 137] width 170 height 24
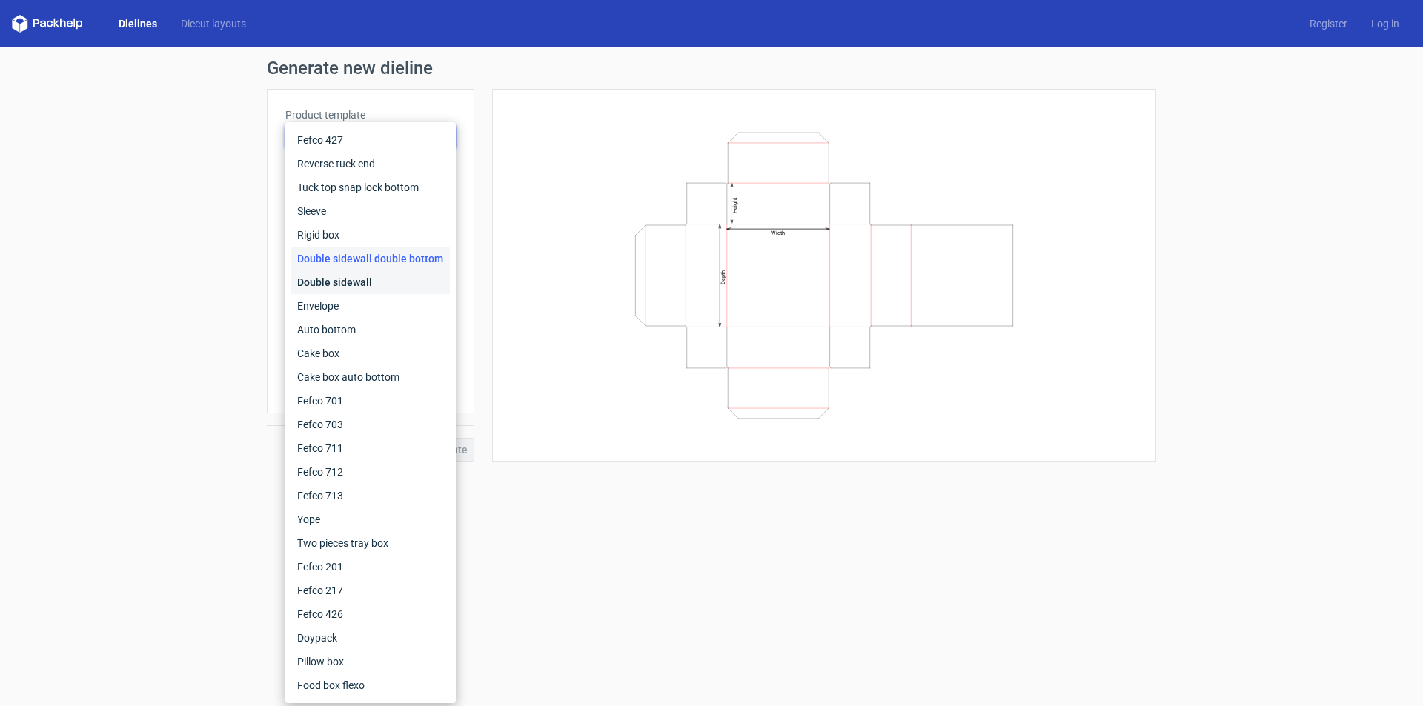
click at [425, 282] on div "Double sidewall" at bounding box center [370, 282] width 159 height 24
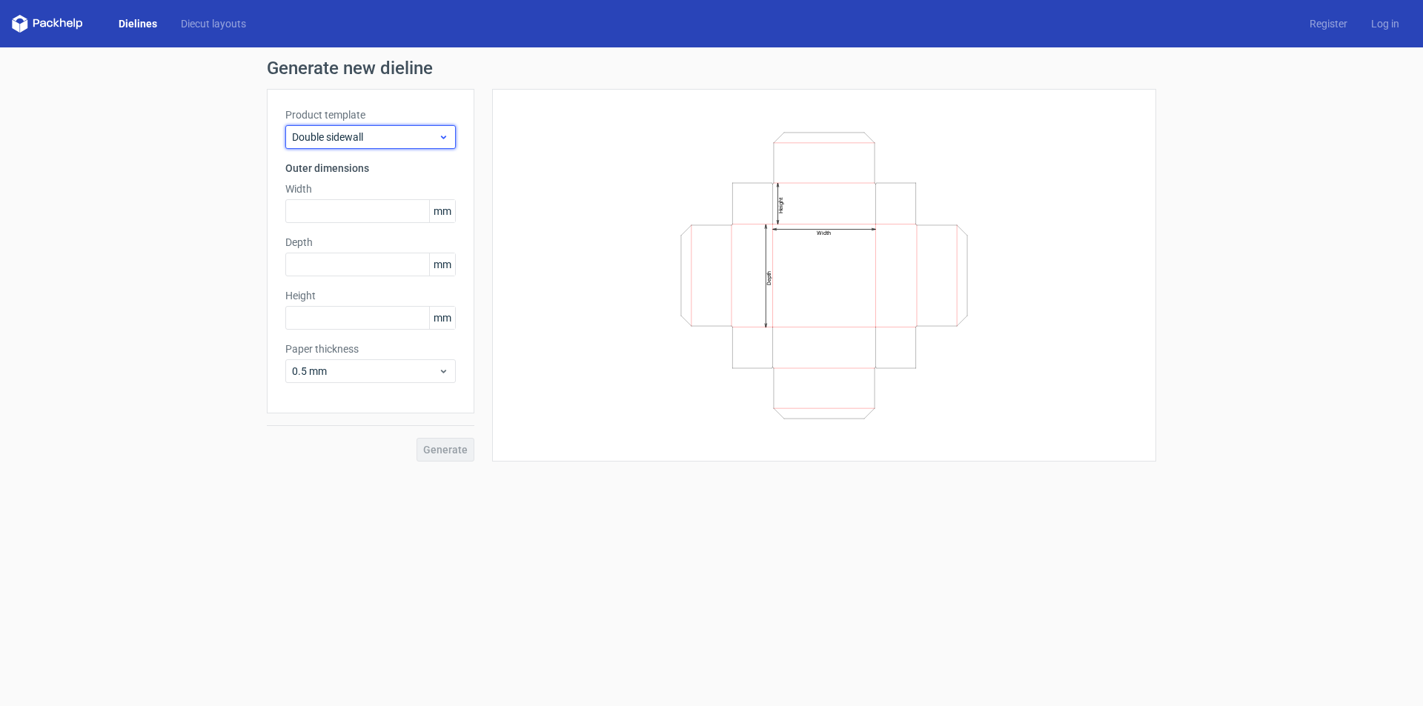
click at [417, 130] on span "Double sidewall" at bounding box center [365, 137] width 146 height 15
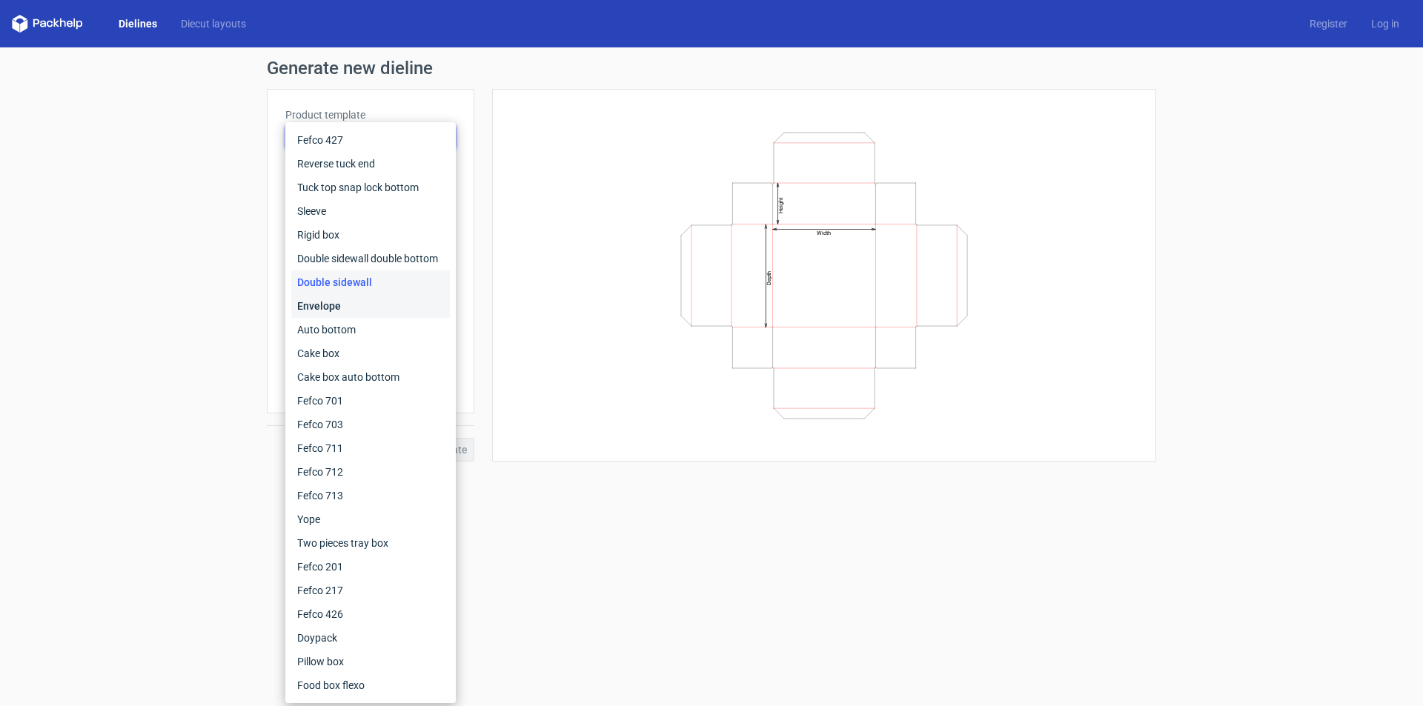
click at [402, 301] on div "Envelope" at bounding box center [370, 306] width 159 height 24
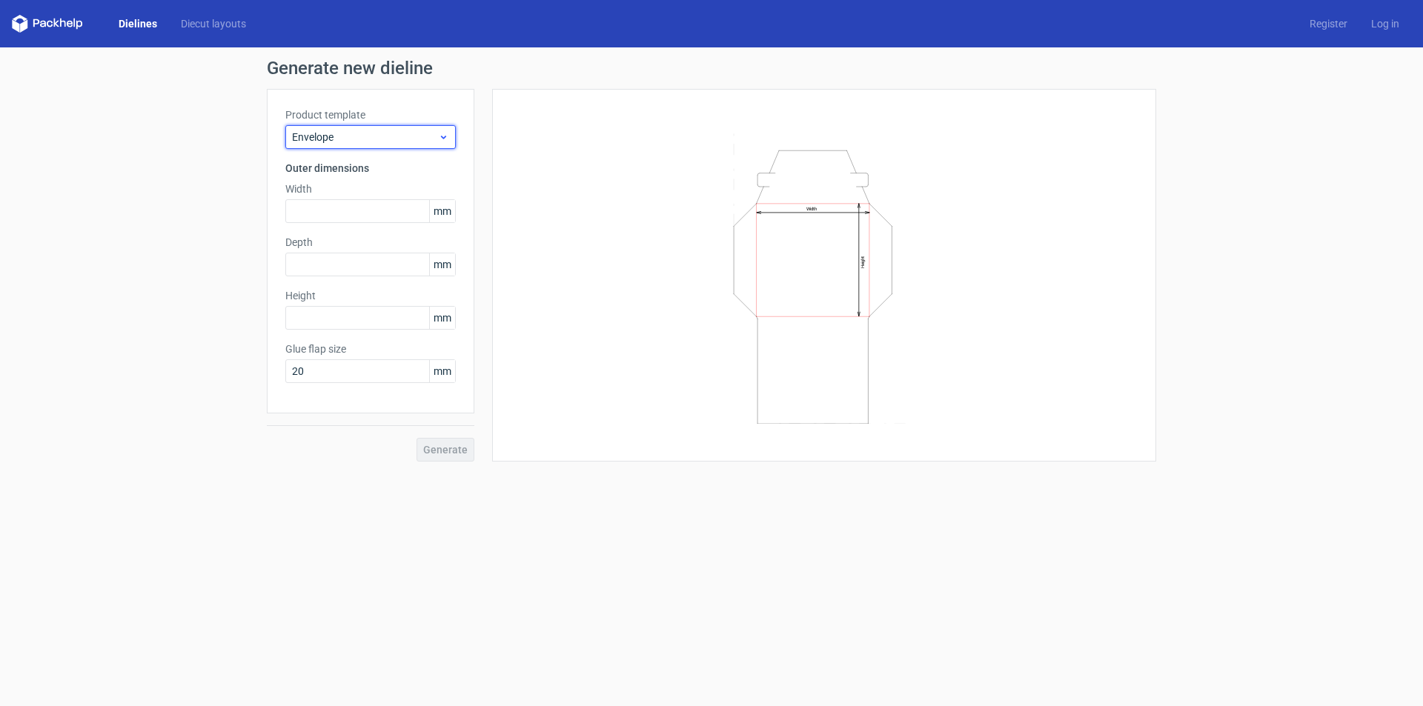
click at [405, 142] on span "Envelope" at bounding box center [365, 137] width 146 height 15
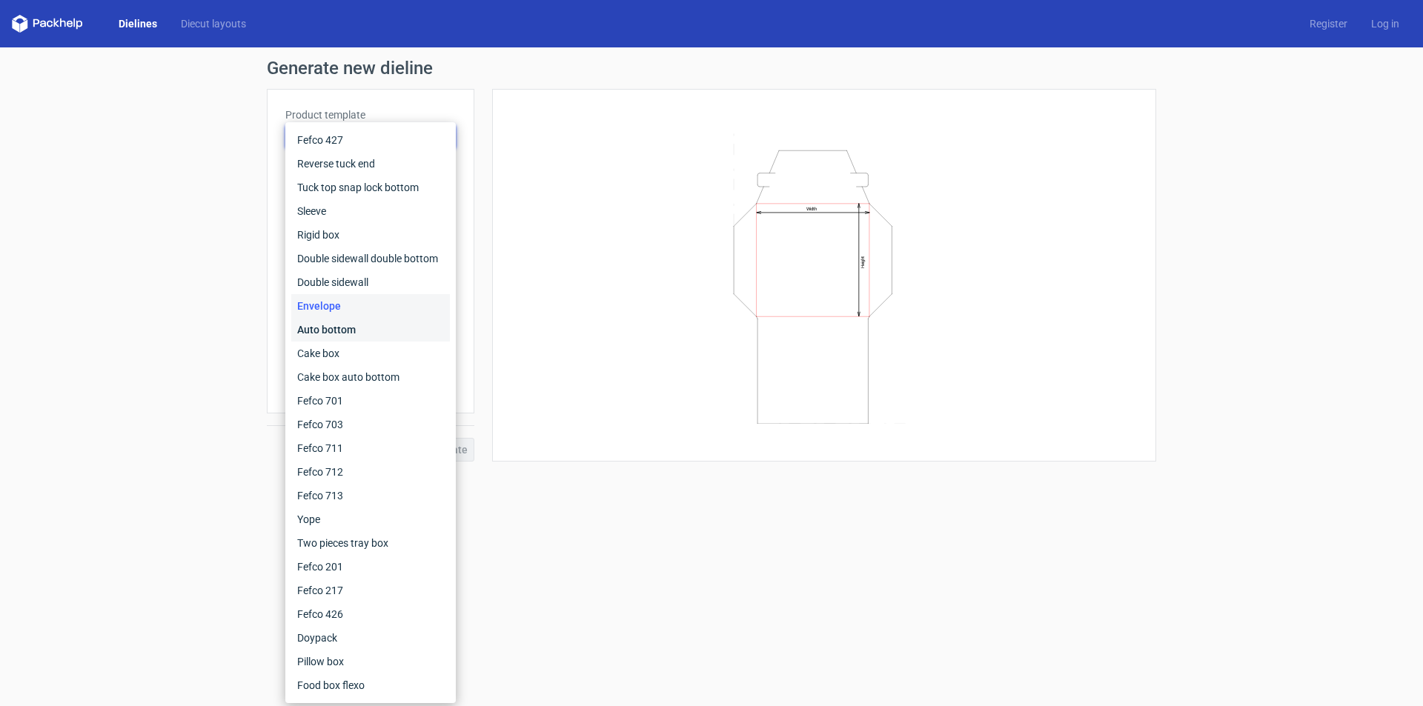
click at [405, 334] on div "Auto bottom" at bounding box center [370, 330] width 159 height 24
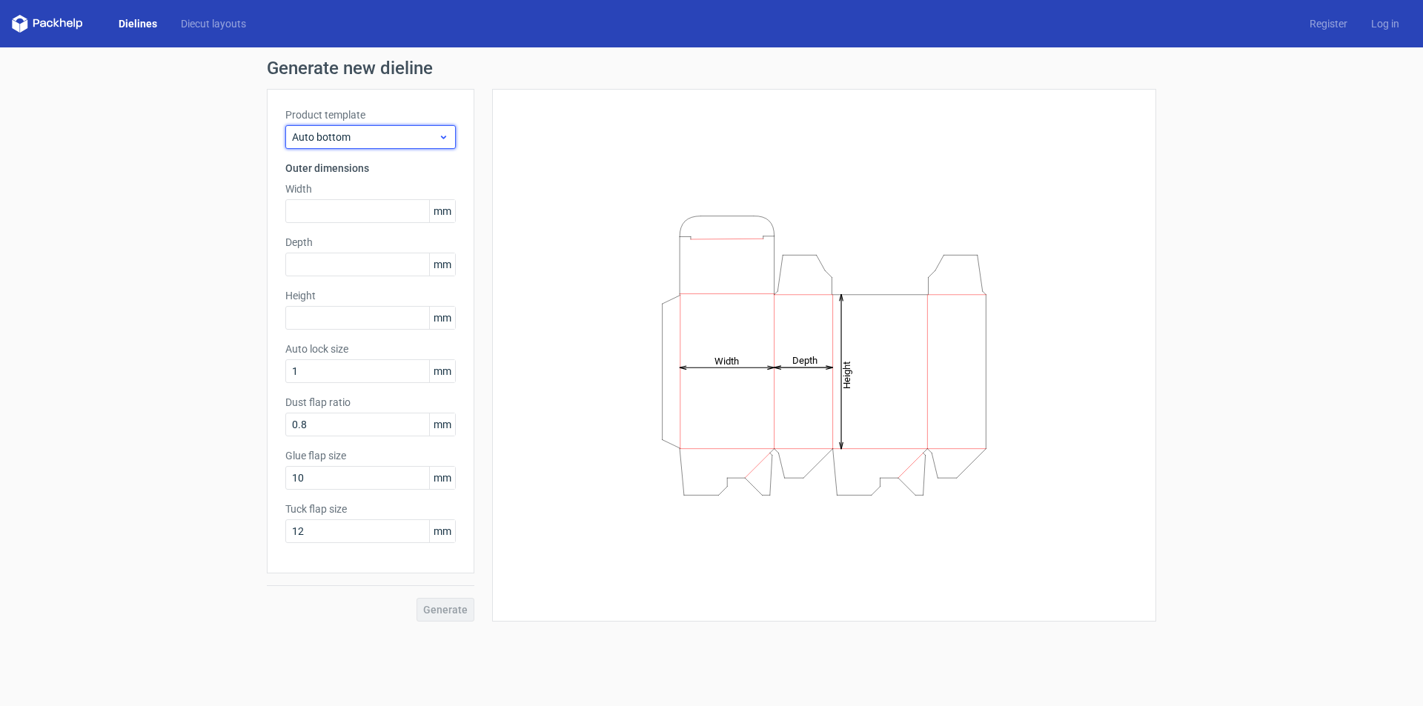
click at [395, 139] on span "Auto bottom" at bounding box center [365, 137] width 146 height 15
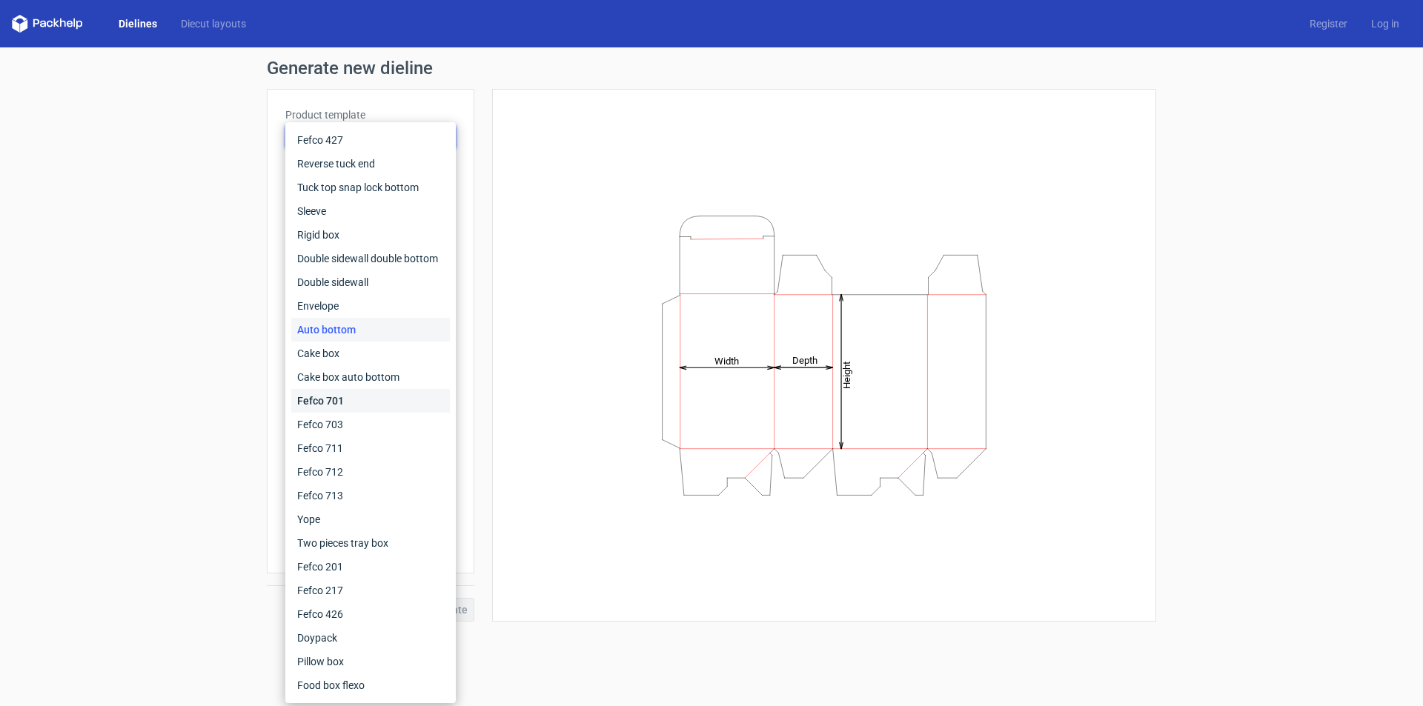
click at [370, 396] on div "Fefco 701" at bounding box center [370, 401] width 159 height 24
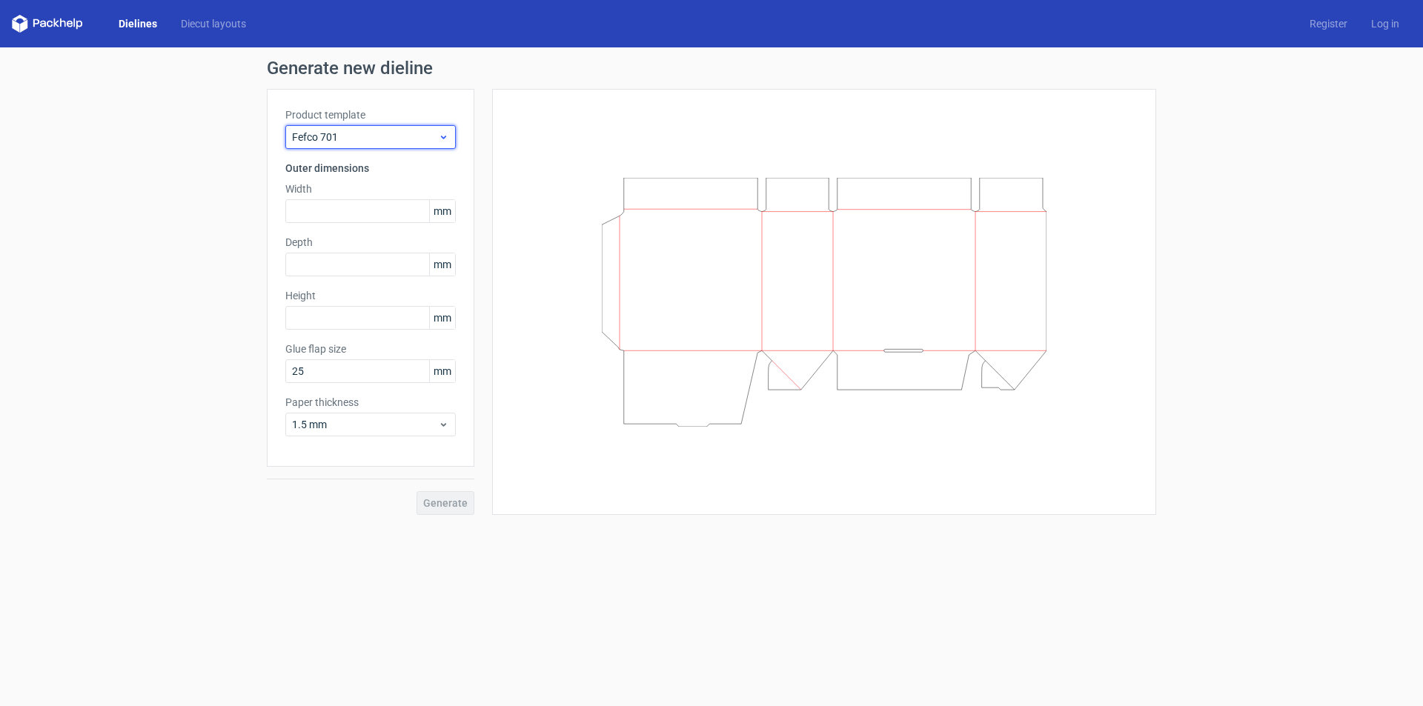
click at [402, 142] on span "Fefco 701" at bounding box center [365, 137] width 146 height 15
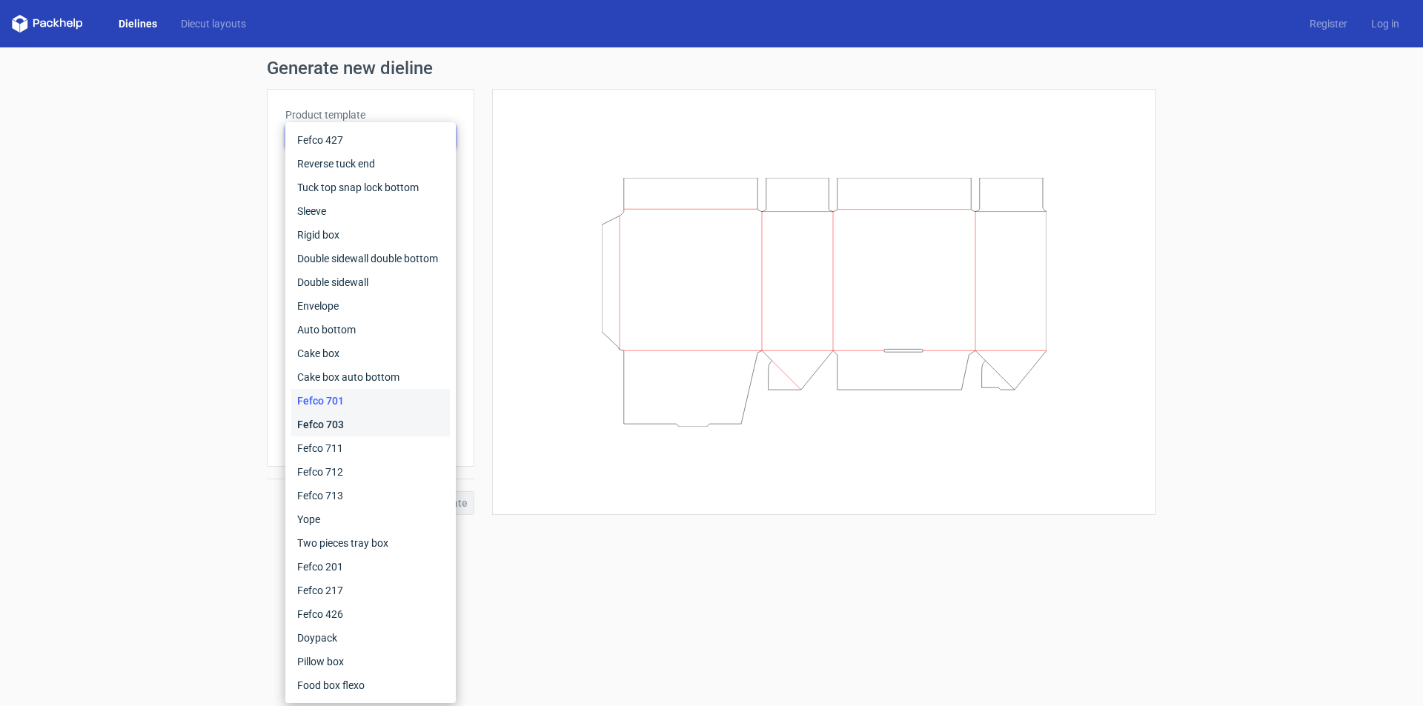
click at [386, 418] on div "Fefco 703" at bounding box center [370, 425] width 159 height 24
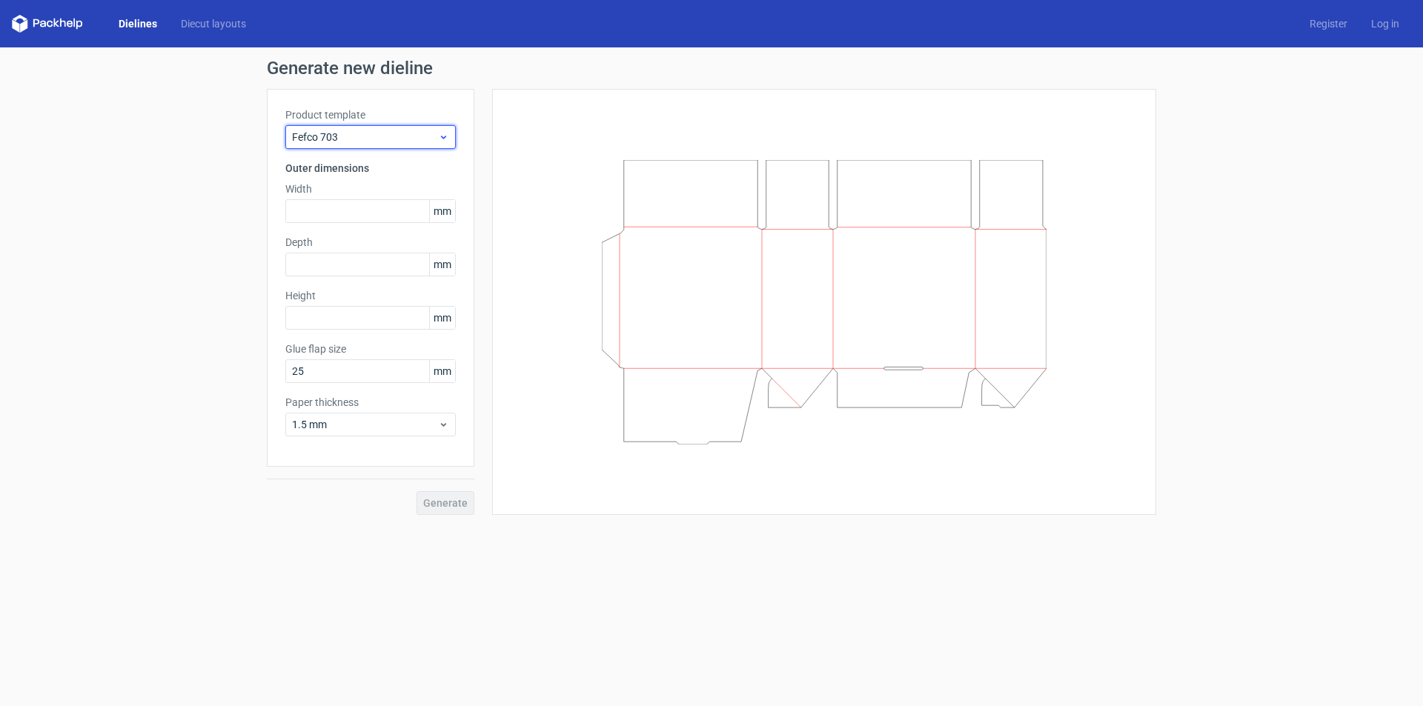
click at [411, 131] on span "Fefco 703" at bounding box center [365, 137] width 146 height 15
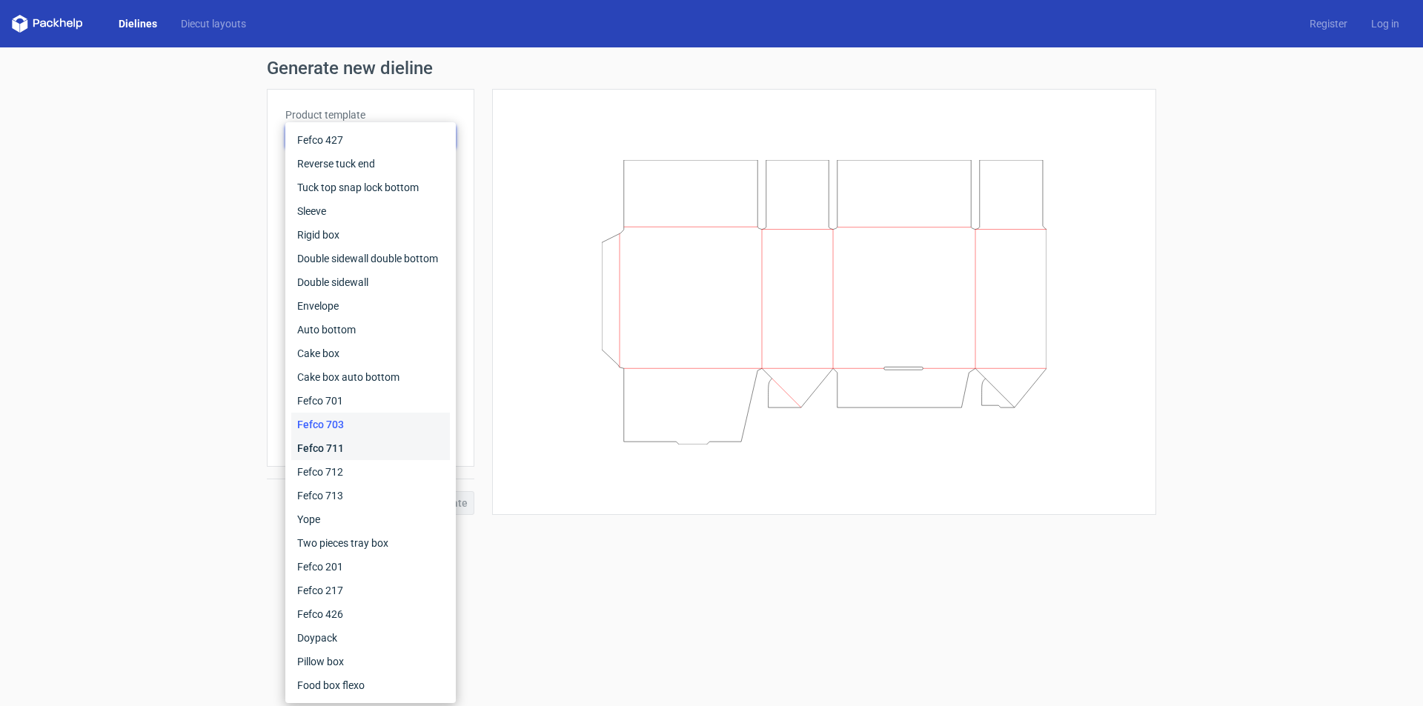
click at [372, 454] on div "Fefco 711" at bounding box center [370, 448] width 159 height 24
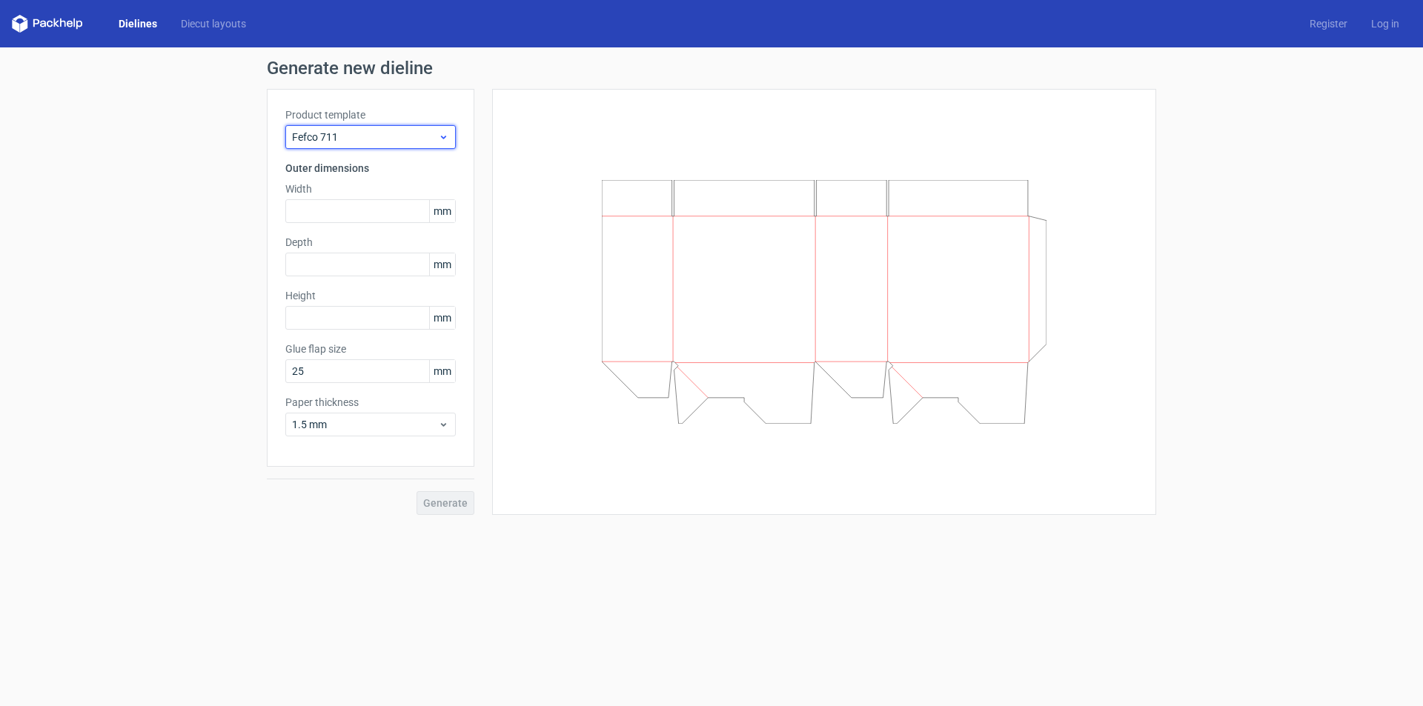
click at [406, 136] on span "Fefco 711" at bounding box center [365, 137] width 146 height 15
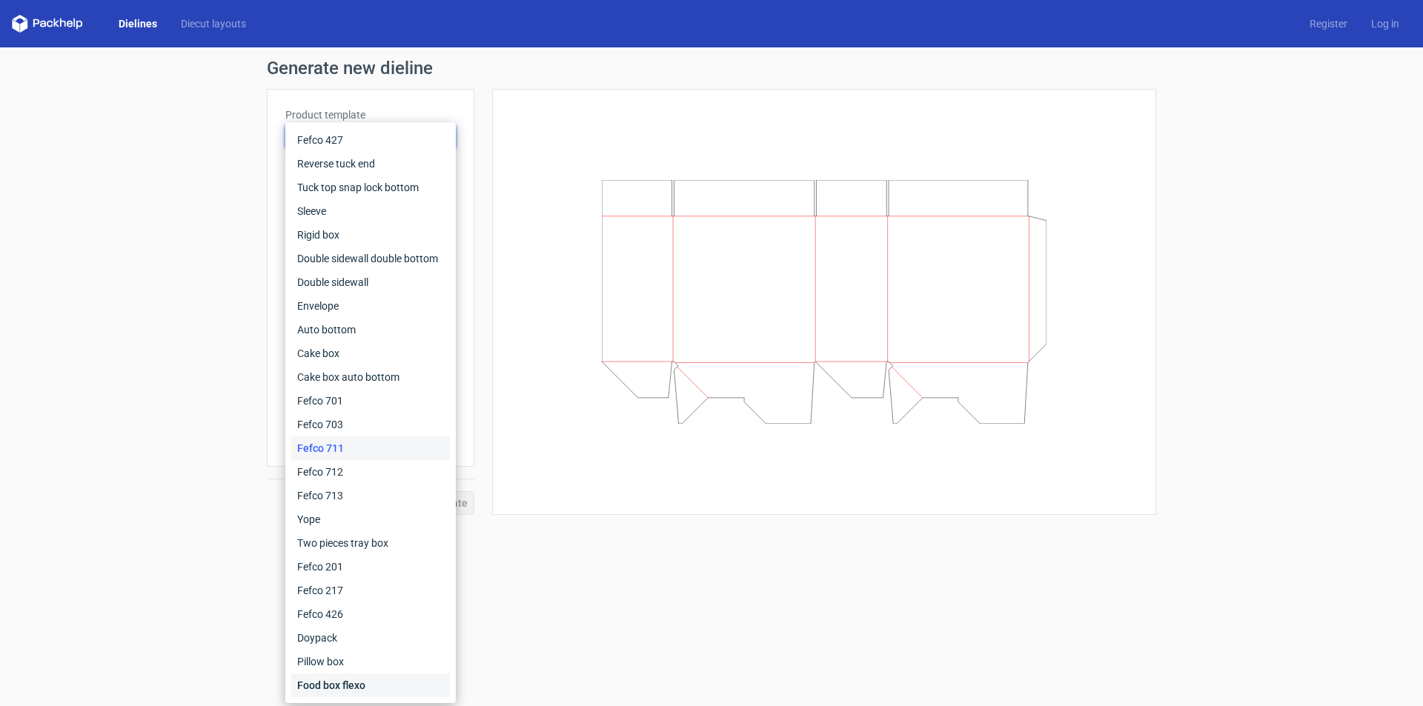
click at [387, 679] on div "Food box flexo" at bounding box center [370, 686] width 159 height 24
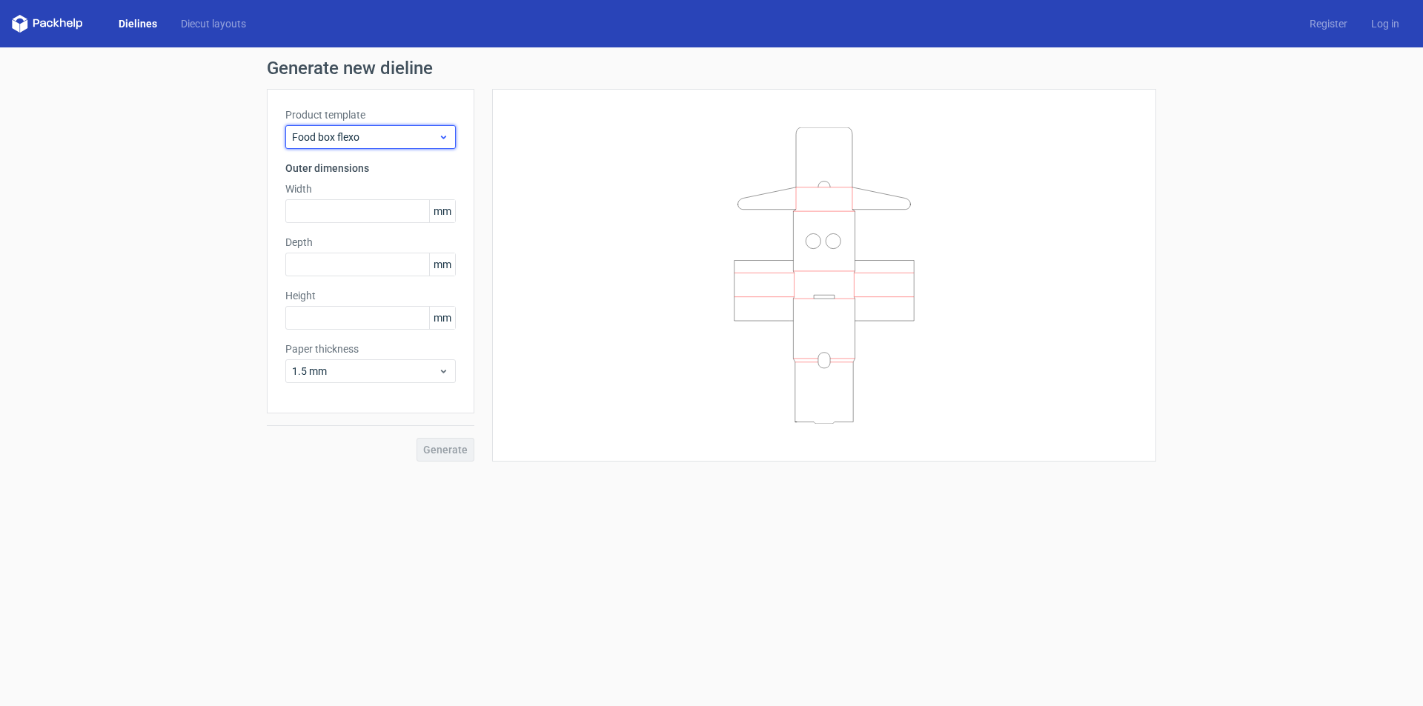
click at [356, 136] on span "Food box flexo" at bounding box center [365, 137] width 146 height 15
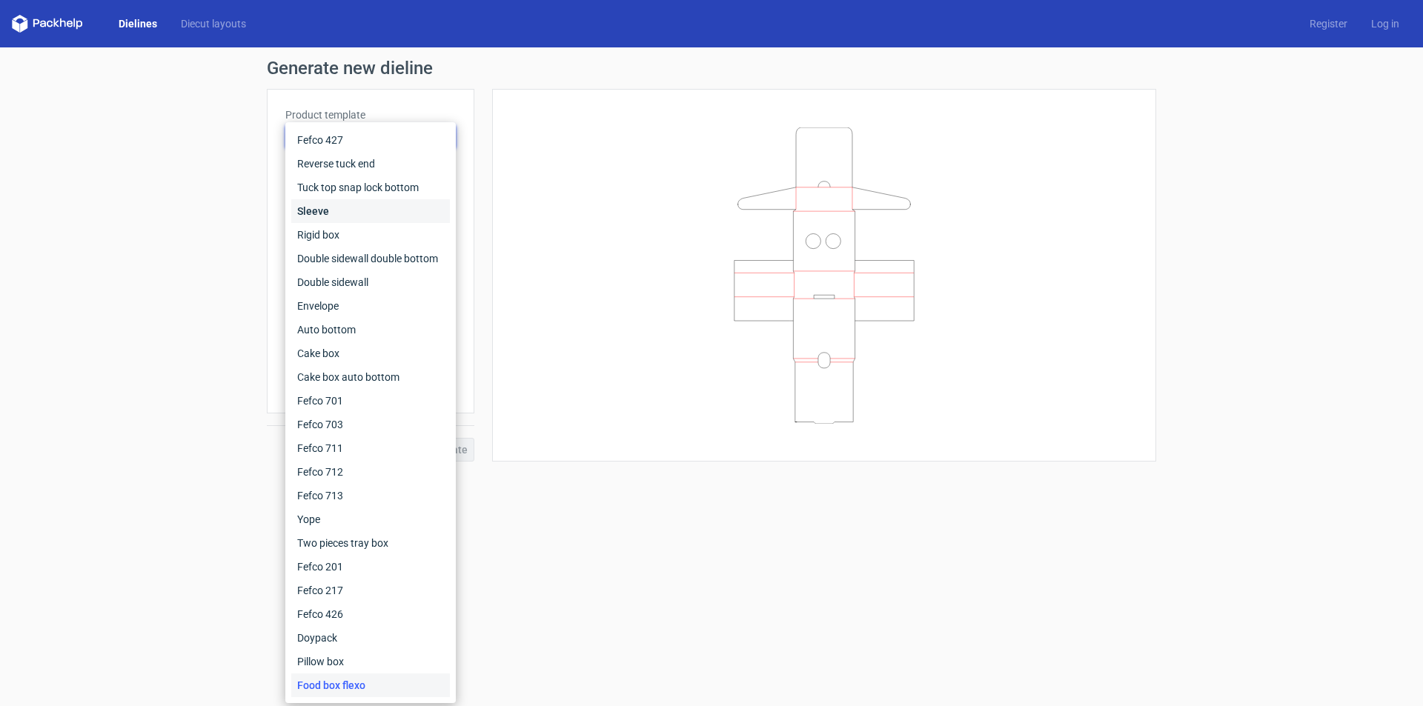
click at [386, 216] on div "Sleeve" at bounding box center [370, 211] width 159 height 24
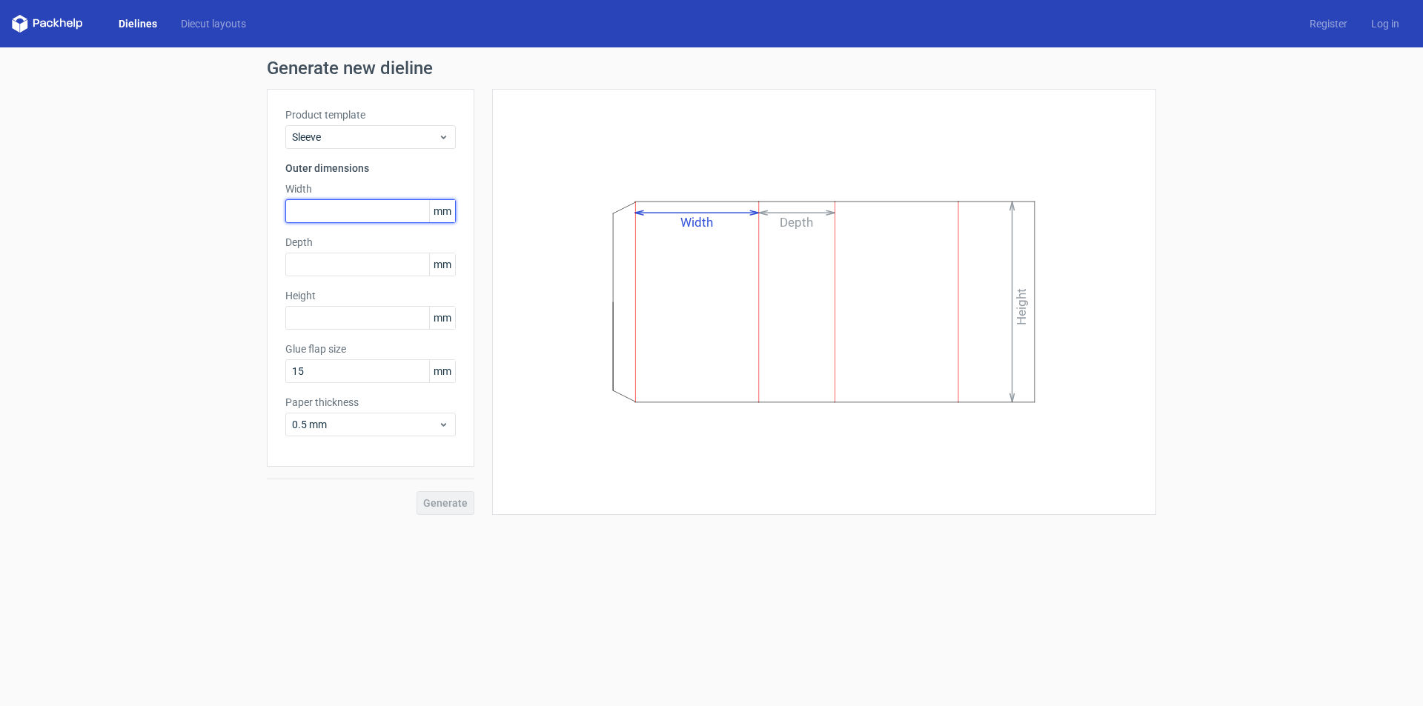
click at [386, 216] on input "text" at bounding box center [370, 211] width 170 height 24
type input "125"
click at [374, 268] on input "text" at bounding box center [370, 265] width 170 height 24
type input "25"
click at [383, 208] on input "125" at bounding box center [370, 211] width 170 height 24
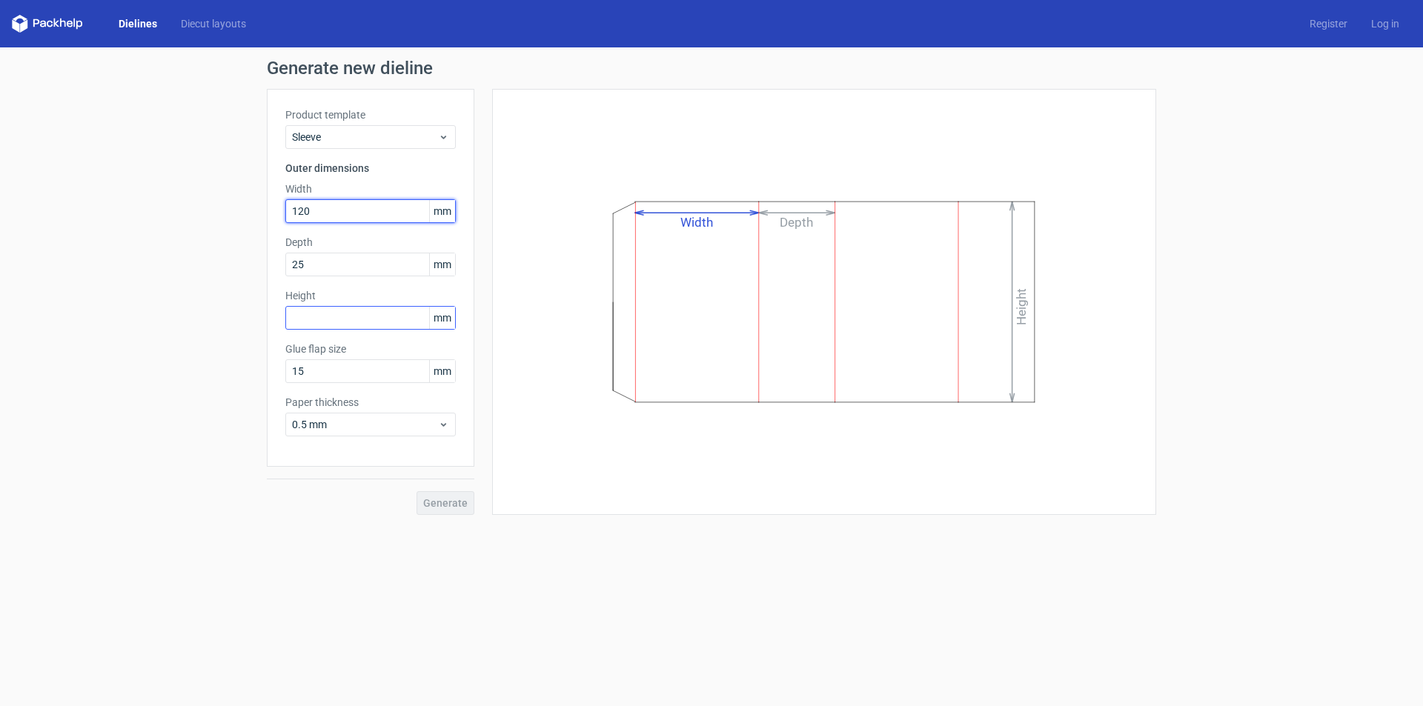
type input "120"
click at [396, 306] on input "text" at bounding box center [370, 318] width 170 height 24
type input "125"
click at [520, 616] on form "Generate new dieline Product template Sleeve Outer dimensions Width 120 mm Dept…" at bounding box center [711, 376] width 1423 height 659
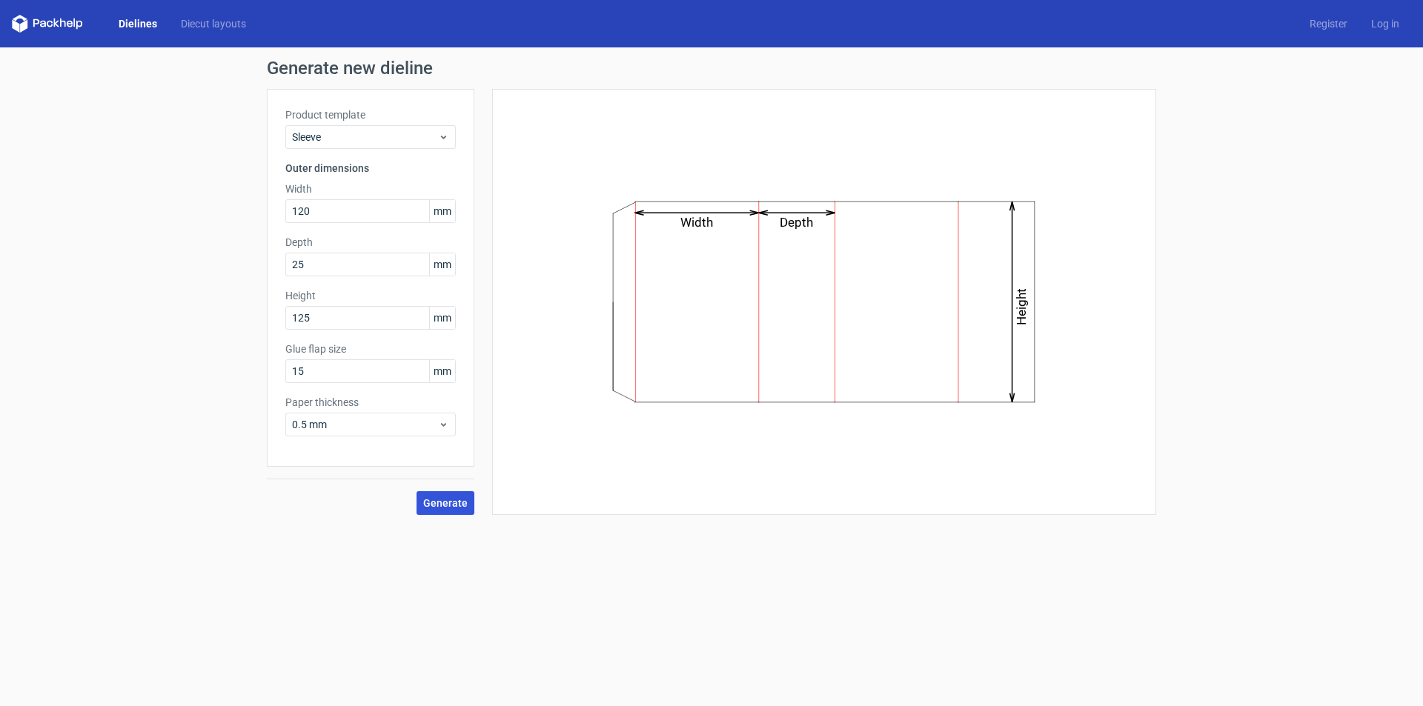
click at [445, 511] on button "Generate" at bounding box center [445, 503] width 58 height 24
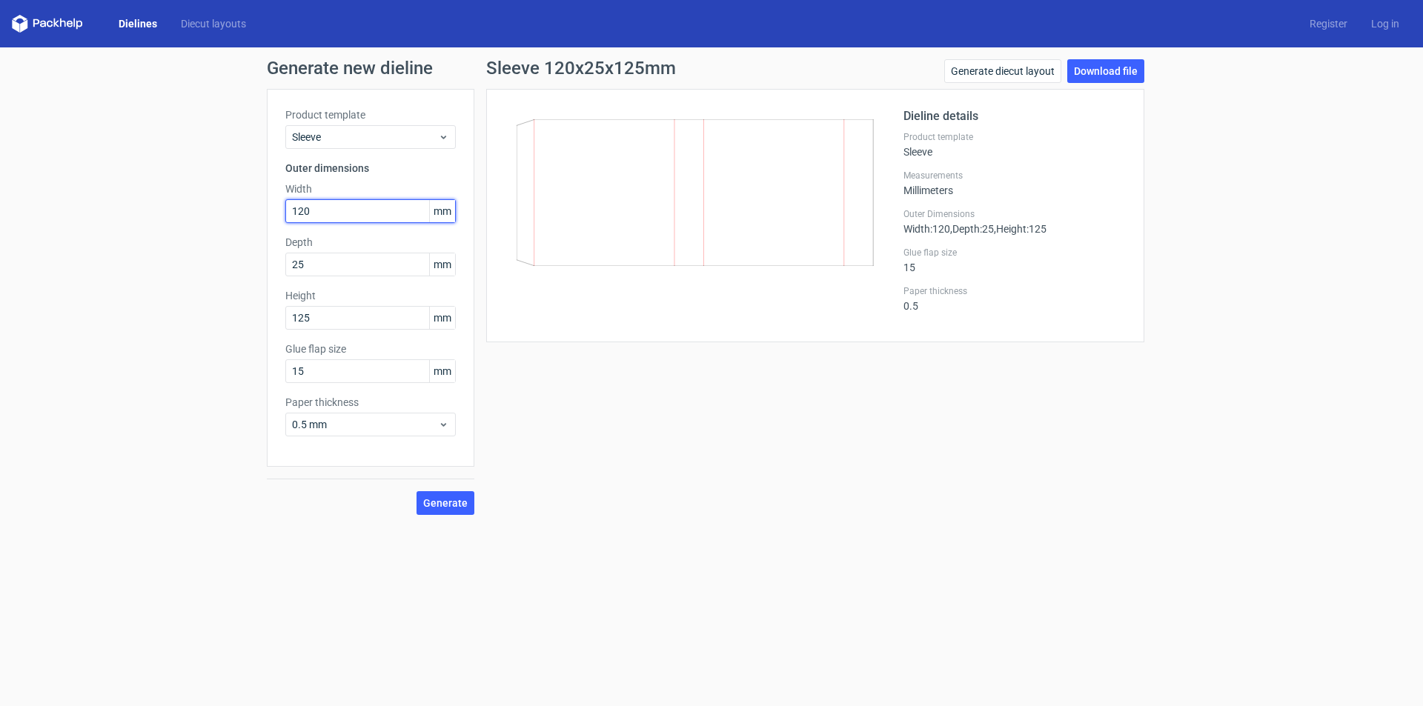
click at [316, 209] on input "120" at bounding box center [370, 211] width 170 height 24
type input "125"
click at [897, 573] on form "Generate new dieline Product template Sleeve Outer dimensions Width 125 mm Dept…" at bounding box center [711, 376] width 1423 height 659
click at [928, 258] on label "Glue flap size" at bounding box center [1014, 253] width 222 height 12
click at [939, 259] on div "Glue flap size 15" at bounding box center [1014, 260] width 222 height 27
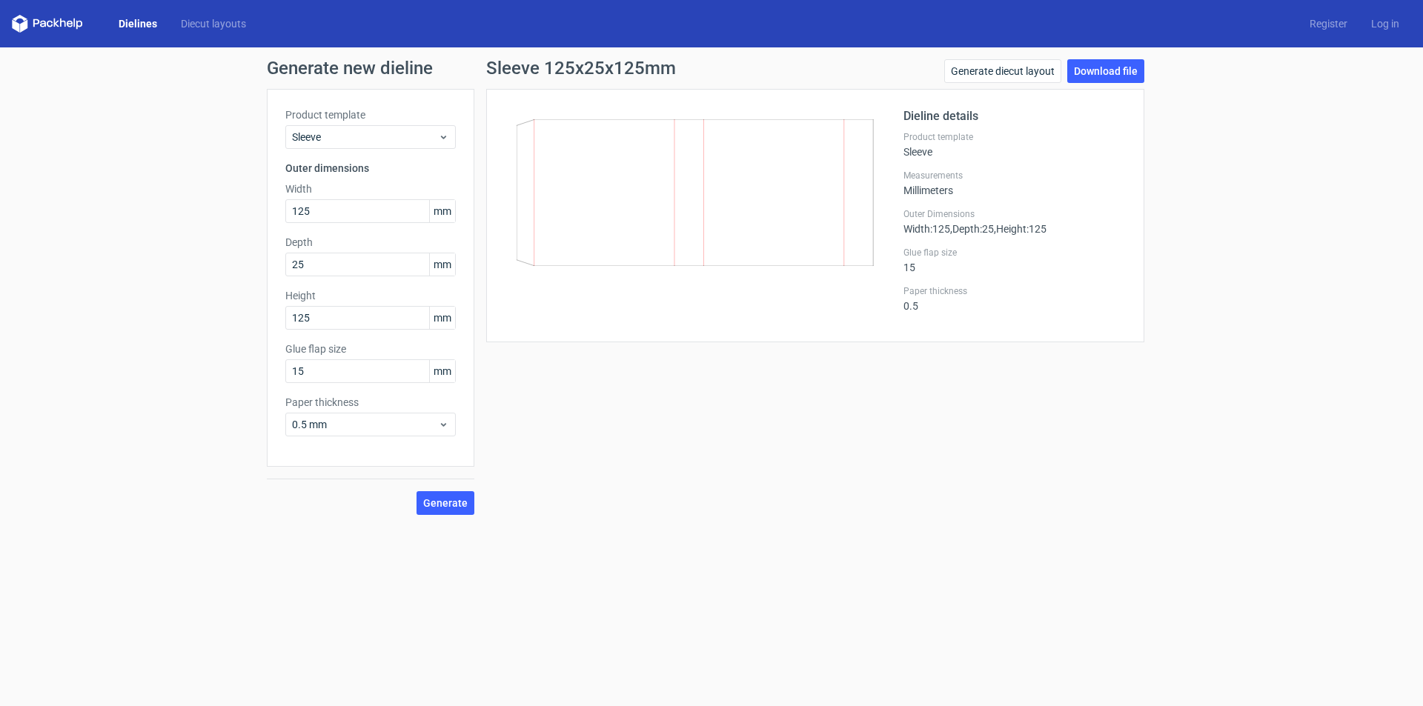
click at [924, 305] on div "Paper thickness 0.5" at bounding box center [1014, 298] width 222 height 27
click at [442, 427] on icon at bounding box center [443, 425] width 11 height 12
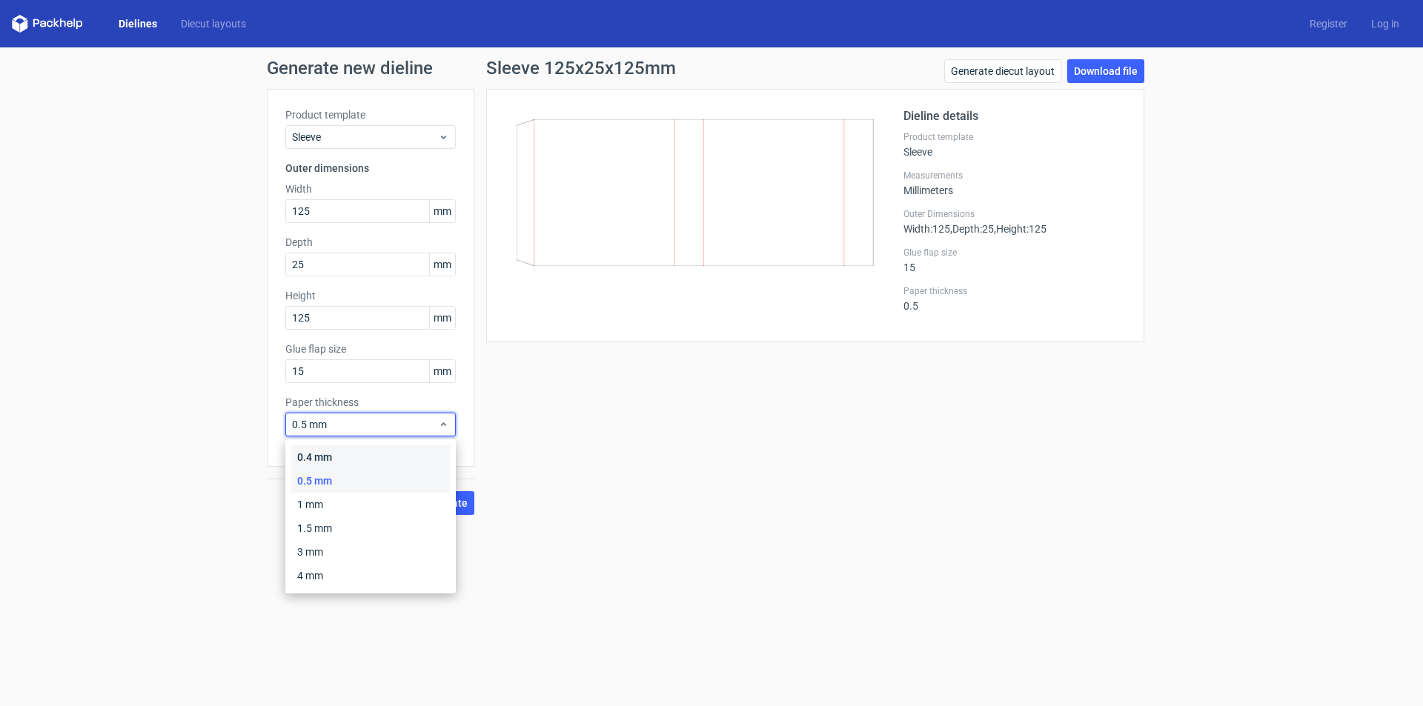
click at [409, 459] on div "0.4 mm" at bounding box center [370, 457] width 159 height 24
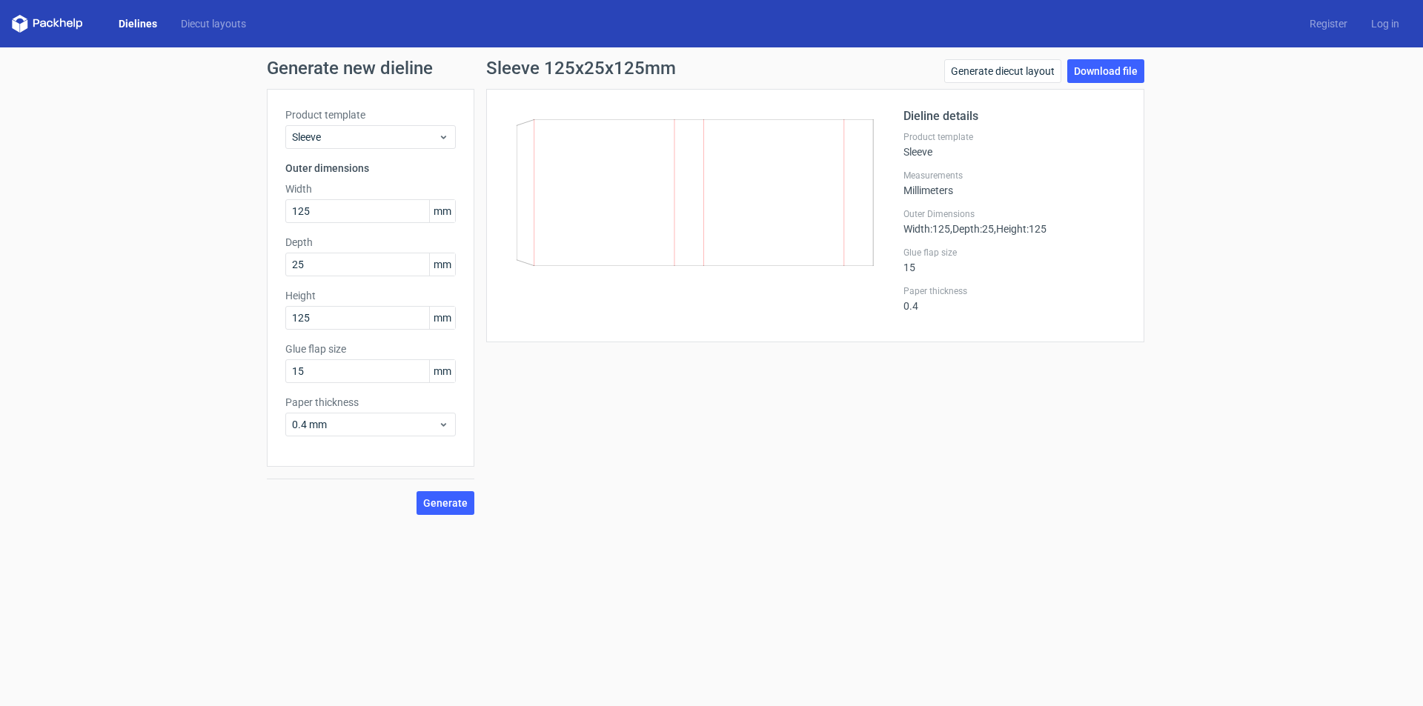
click at [686, 491] on div "Sleeve 125x25x125mm Generate diecut layout Download file Dieline details Produc…" at bounding box center [815, 287] width 682 height 456
drag, startPoint x: 463, startPoint y: 502, endPoint x: 487, endPoint y: 499, distance: 24.0
click at [460, 502] on span "Generate" at bounding box center [445, 503] width 44 height 10
click at [334, 371] on input "15" at bounding box center [370, 371] width 170 height 24
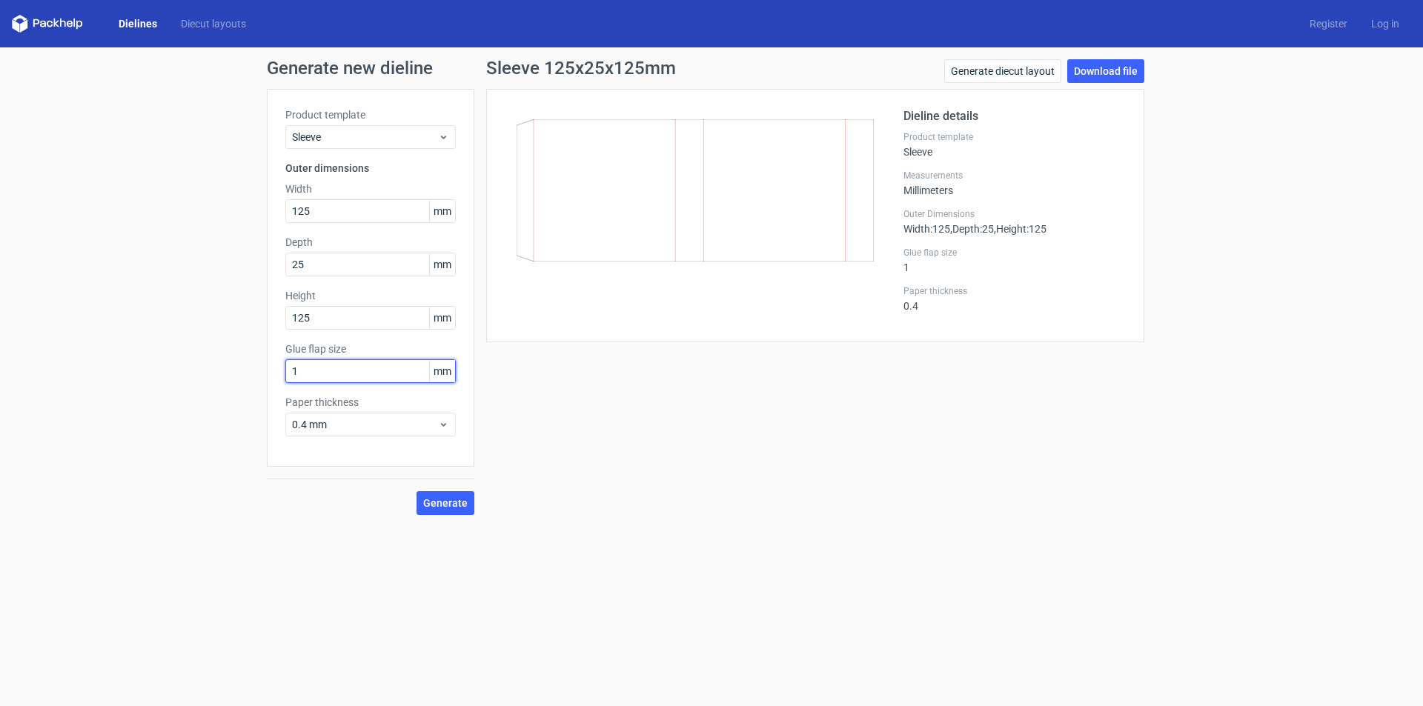
type input "1"
click at [650, 548] on form "Generate new dieline Product template Sleeve Outer dimensions Width 125 mm Dept…" at bounding box center [711, 376] width 1423 height 659
click at [451, 508] on span "Generate" at bounding box center [445, 503] width 44 height 10
click at [1118, 67] on link "Download file" at bounding box center [1105, 71] width 77 height 24
